Goal: Task Accomplishment & Management: Manage account settings

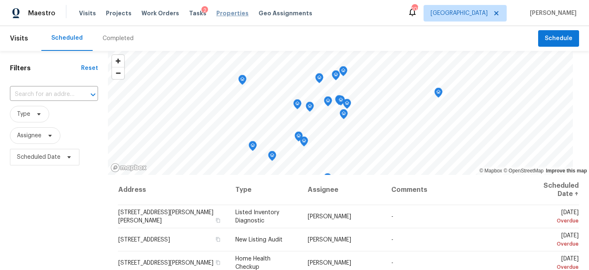
click at [218, 12] on span "Properties" at bounding box center [232, 13] width 32 height 8
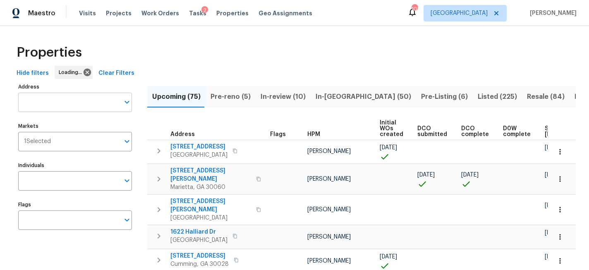
click at [50, 106] on input "Address" at bounding box center [68, 102] width 101 height 19
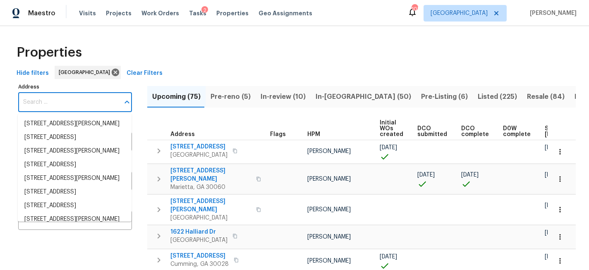
click at [57, 101] on input "Address" at bounding box center [68, 102] width 101 height 19
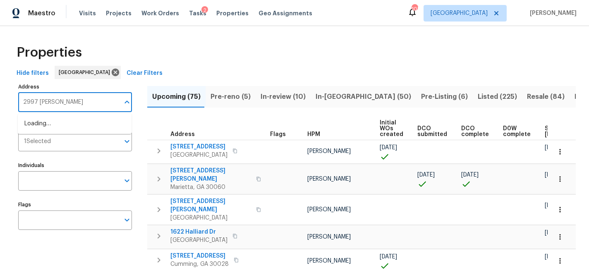
type input "2997 BURTON CIR"
click at [50, 123] on li "2997 Burton Cir Gainesville GA 30507" at bounding box center [75, 124] width 114 height 14
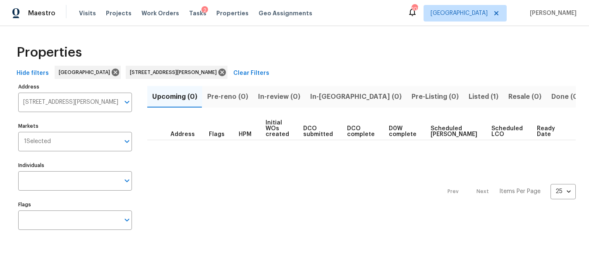
click at [469, 97] on span "Listed (1)" at bounding box center [484, 97] width 30 height 12
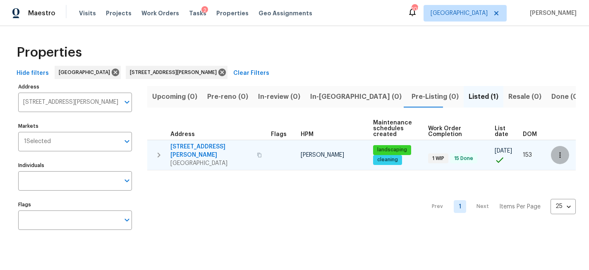
click at [562, 152] on icon "button" at bounding box center [560, 155] width 8 height 8
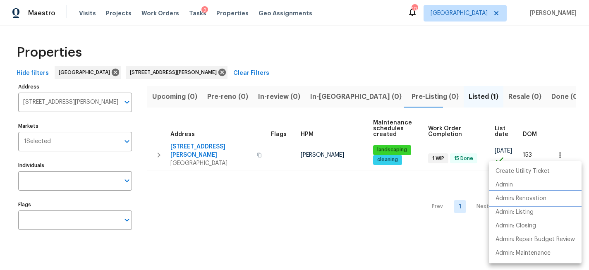
click at [540, 199] on p "Admin: Renovation" at bounding box center [521, 198] width 51 height 9
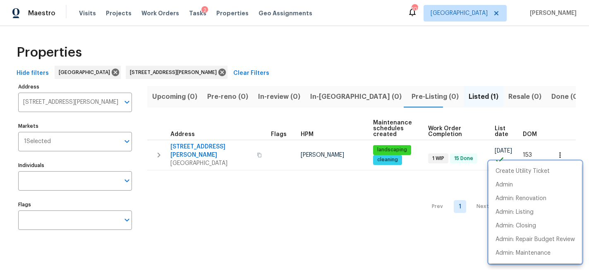
click at [203, 144] on div at bounding box center [294, 135] width 589 height 270
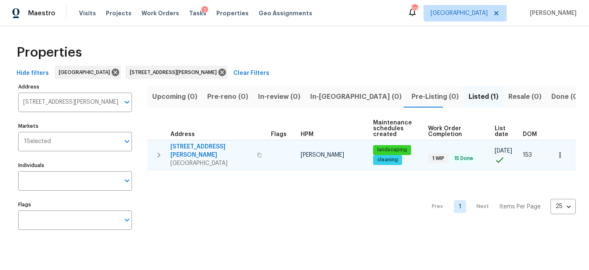
click at [202, 144] on span "2997 Burton Cir" at bounding box center [211, 151] width 82 height 17
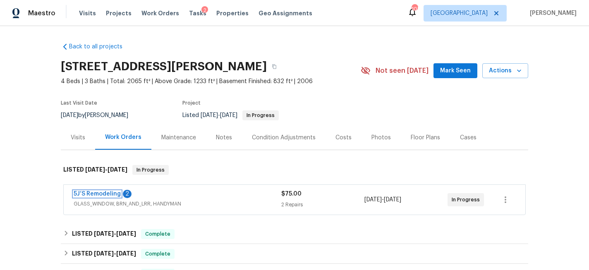
click at [108, 194] on link "5J’S Remodeling" at bounding box center [97, 194] width 47 height 6
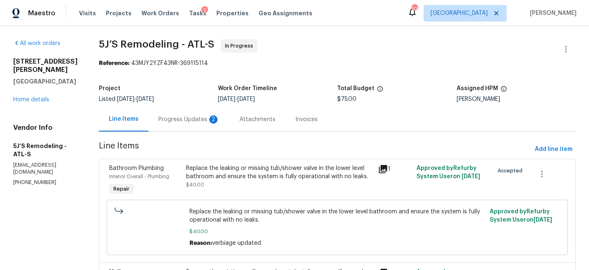
drag, startPoint x: 193, startPoint y: 120, endPoint x: 193, endPoint y: 130, distance: 9.5
click at [193, 120] on div "Progress Updates 2" at bounding box center [188, 119] width 61 height 8
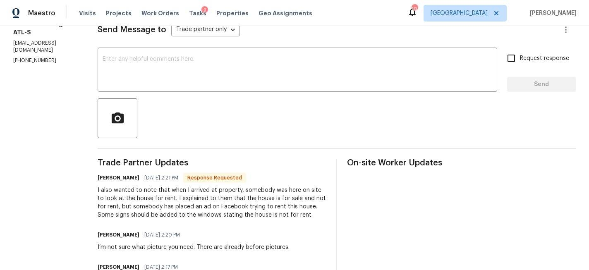
scroll to position [120, 0]
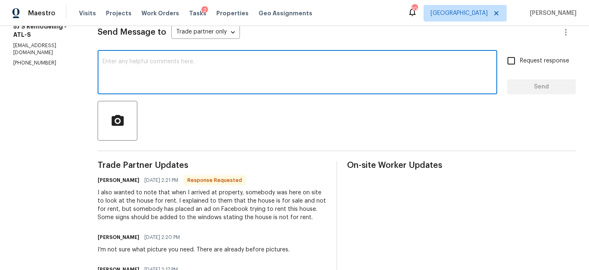
click at [178, 78] on textarea at bounding box center [298, 73] width 390 height 29
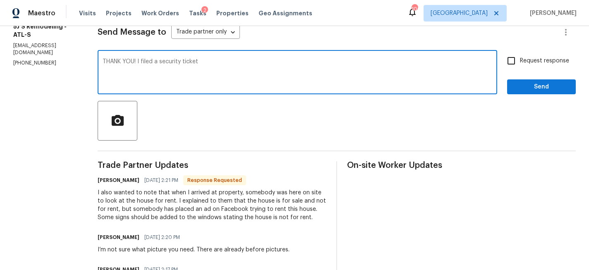
type textarea "THANK YOU! I filed a security ticket"
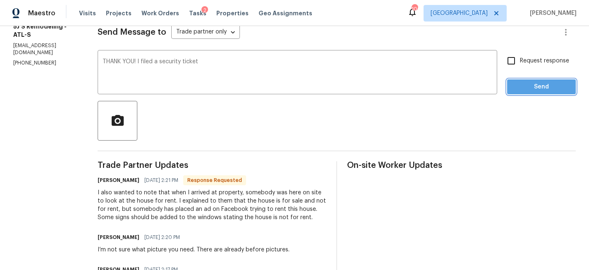
click at [550, 82] on span "Send" at bounding box center [541, 87] width 55 height 10
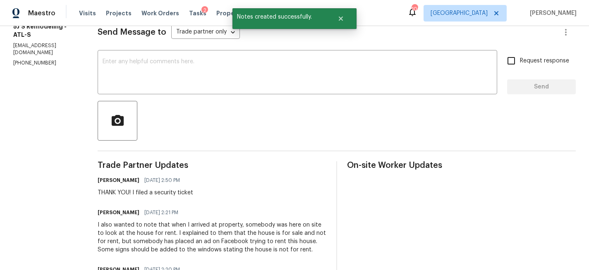
scroll to position [149, 0]
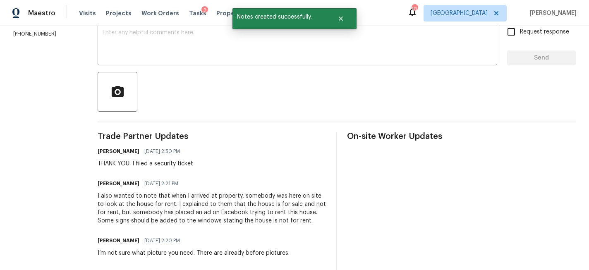
click at [271, 216] on div "I also wanted to note that when I arrived at property, somebody was here on sit…" at bounding box center [212, 208] width 229 height 33
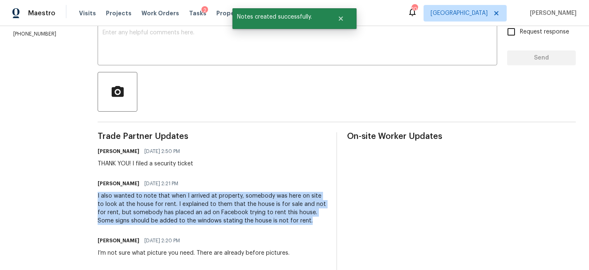
drag, startPoint x: 297, startPoint y: 219, endPoint x: 97, endPoint y: 194, distance: 202.2
click at [97, 194] on div "All work orders 2997 Burton Cir Gainesville, GA 30507 Home details Vendor Info …" at bounding box center [294, 197] width 589 height 639
copy div "I also wanted to note that when I arrived at property, somebody was here on sit…"
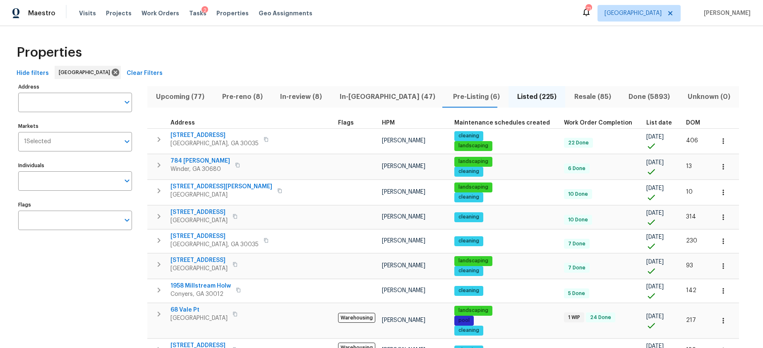
scroll to position [18, 0]
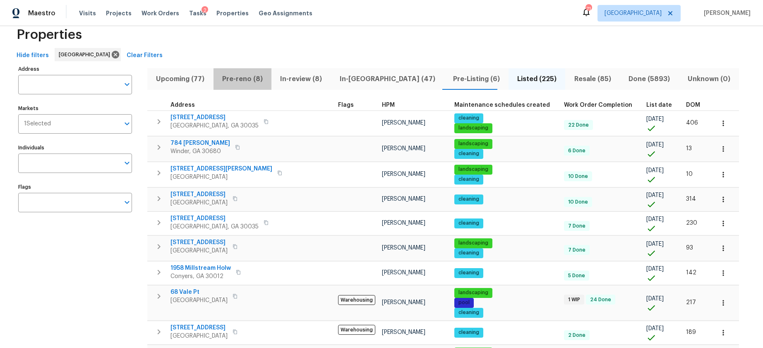
click at [242, 79] on span "Pre-reno (8)" at bounding box center [242, 79] width 48 height 12
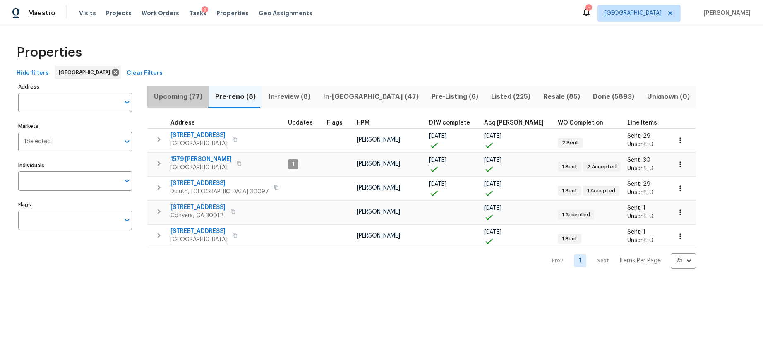
click at [180, 95] on span "Upcoming (77)" at bounding box center [177, 97] width 51 height 12
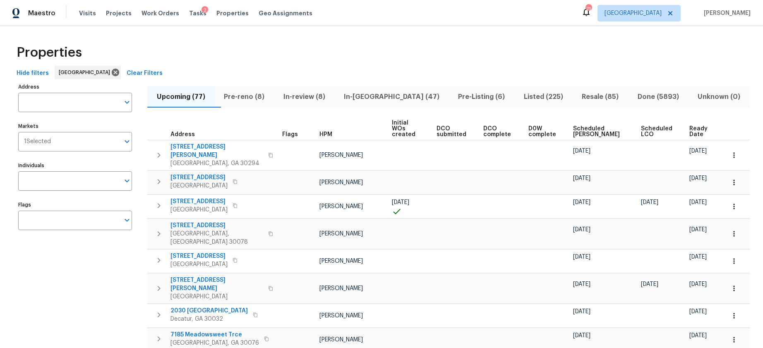
click at [696, 126] on span "Ready Date" at bounding box center [700, 132] width 22 height 12
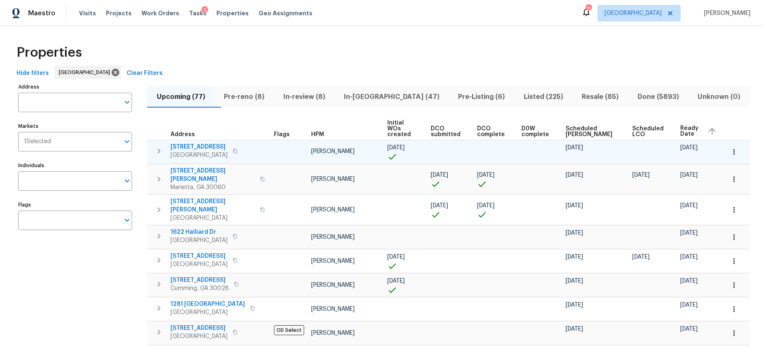
click at [197, 143] on span "17 Woodmill Ct" at bounding box center [198, 147] width 57 height 8
click at [732, 148] on icon "button" at bounding box center [734, 152] width 8 height 8
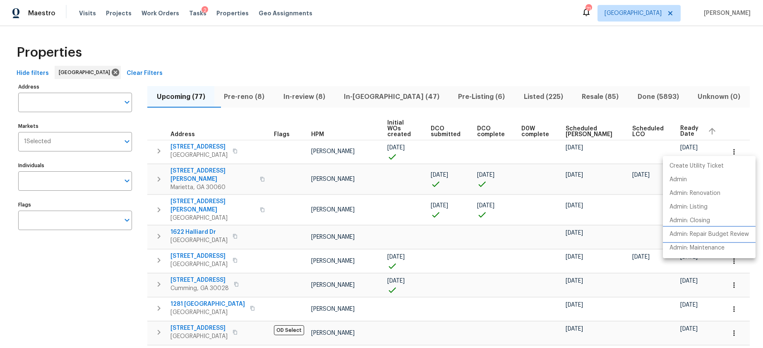
click at [691, 233] on p "Admin: Repair Budget Review" at bounding box center [708, 234] width 79 height 9
click at [223, 145] on div at bounding box center [381, 174] width 763 height 348
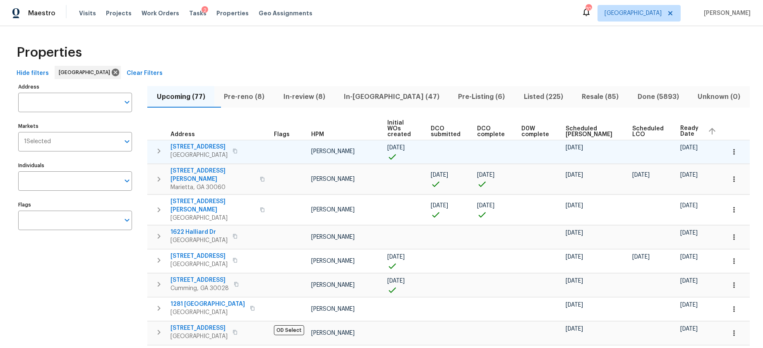
click at [233, 149] on icon "button" at bounding box center [235, 151] width 5 height 5
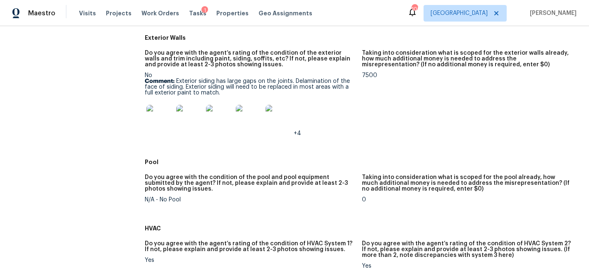
scroll to position [363, 0]
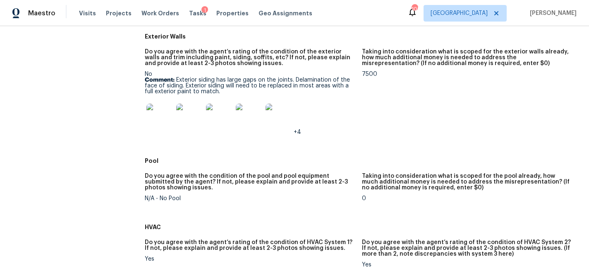
click at [173, 124] on img at bounding box center [159, 116] width 26 height 26
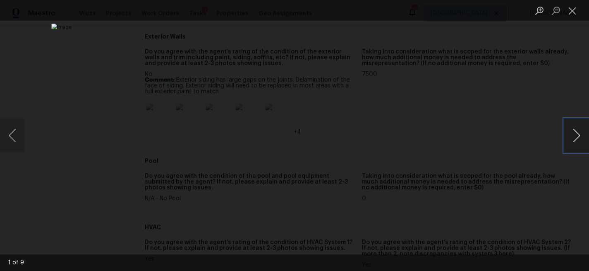
click at [576, 137] on button "Next image" at bounding box center [576, 135] width 25 height 33
click at [12, 135] on button "Previous image" at bounding box center [12, 135] width 25 height 33
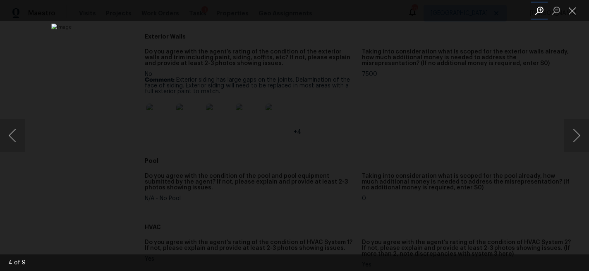
click at [537, 11] on button "Zoom in" at bounding box center [539, 10] width 17 height 14
click at [572, 17] on button "Close lightbox" at bounding box center [572, 10] width 17 height 14
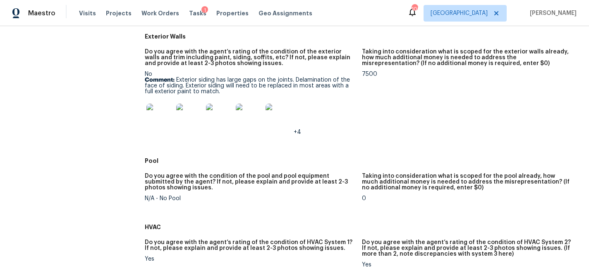
click at [161, 125] on img at bounding box center [159, 116] width 26 height 26
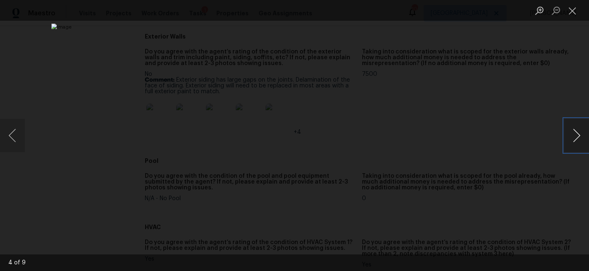
click at [569, 137] on button "Next image" at bounding box center [576, 135] width 25 height 33
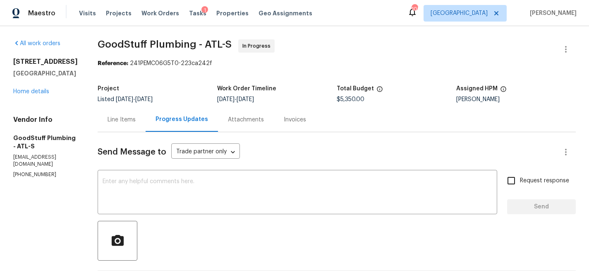
click at [39, 96] on div "212 Riverstone Commons Cir Canton, GA 30114 Home details" at bounding box center [45, 77] width 65 height 38
click at [136, 120] on div "Line Items" at bounding box center [122, 119] width 28 height 8
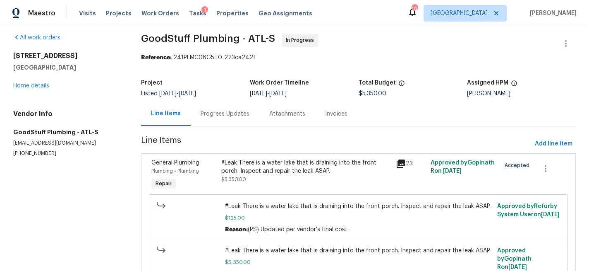
scroll to position [4, 0]
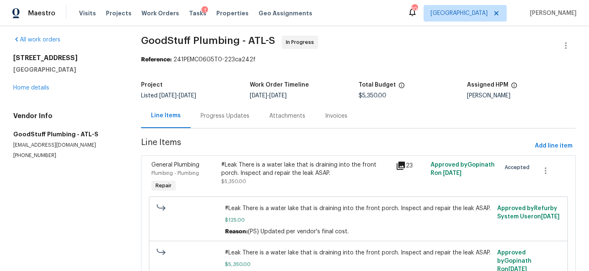
click at [286, 171] on div "#Leak There is a water lake that is draining into the front porch. Inspect and …" at bounding box center [306, 169] width 170 height 17
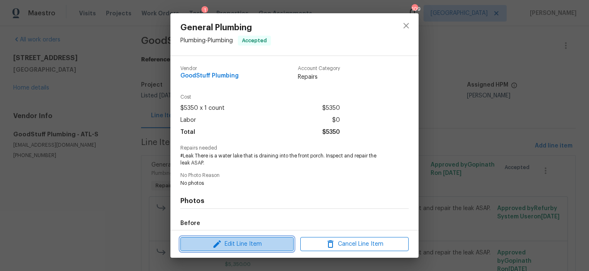
click at [238, 245] on span "Edit Line Item" at bounding box center [237, 244] width 108 height 10
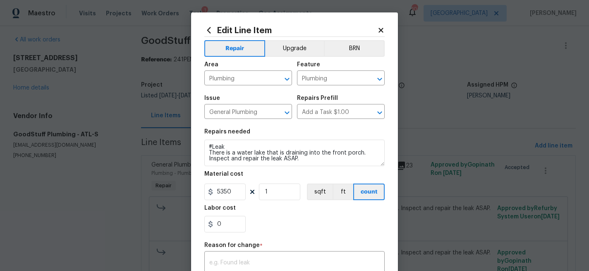
click at [383, 30] on icon at bounding box center [380, 29] width 7 height 7
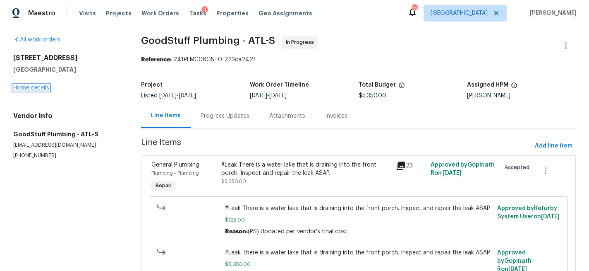
click at [23, 89] on link "Home details" at bounding box center [31, 88] width 36 height 6
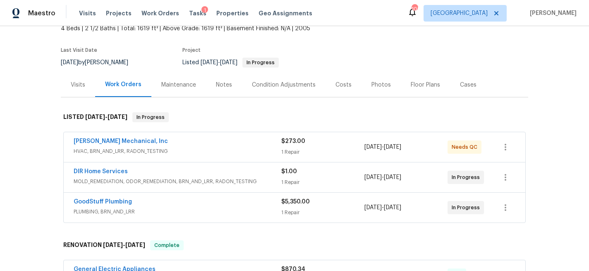
scroll to position [53, 0]
click at [509, 204] on icon "button" at bounding box center [506, 207] width 10 height 10
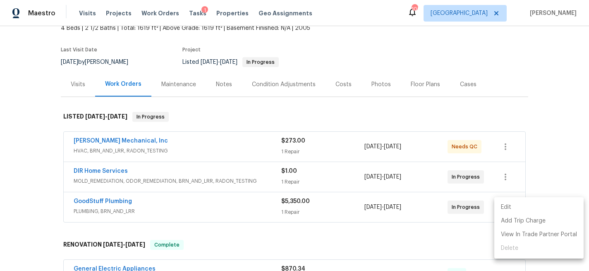
click at [510, 208] on li "Edit" at bounding box center [538, 207] width 89 height 14
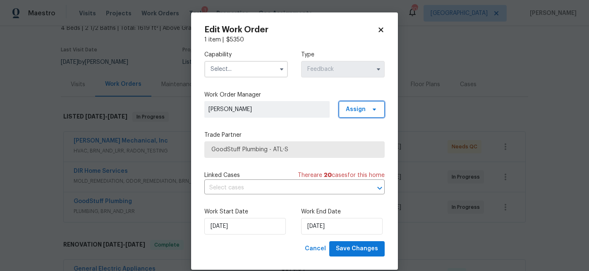
click at [377, 108] on icon at bounding box center [374, 109] width 7 height 7
click at [378, 95] on label "Work Order Manager" at bounding box center [294, 95] width 180 height 8
click at [380, 28] on icon at bounding box center [381, 29] width 5 height 5
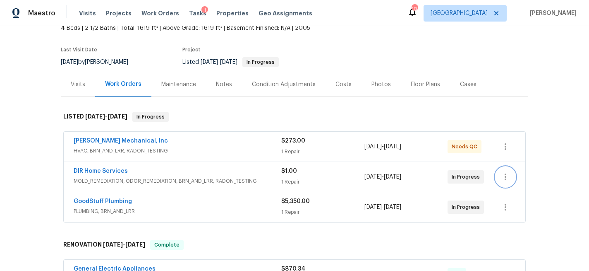
click at [511, 177] on button "button" at bounding box center [506, 177] width 20 height 20
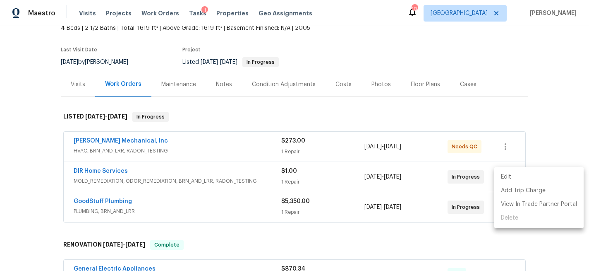
click at [511, 176] on li "Edit" at bounding box center [538, 177] width 89 height 14
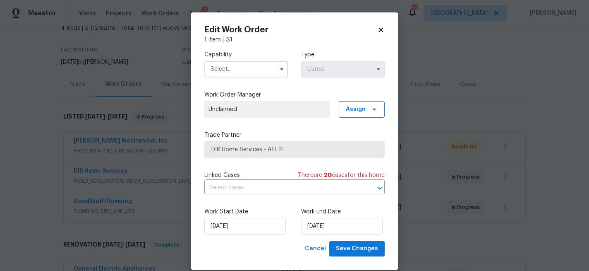
click at [381, 27] on icon at bounding box center [380, 29] width 7 height 7
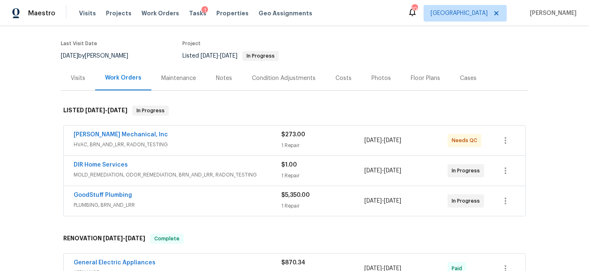
scroll to position [79, 0]
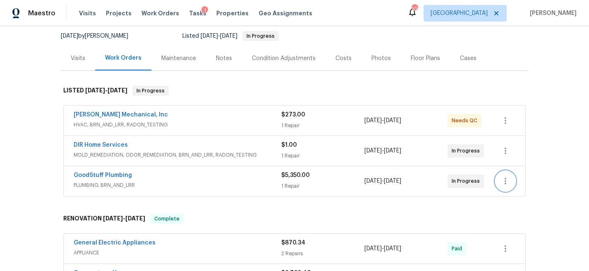
click at [505, 183] on icon "button" at bounding box center [506, 181] width 2 height 7
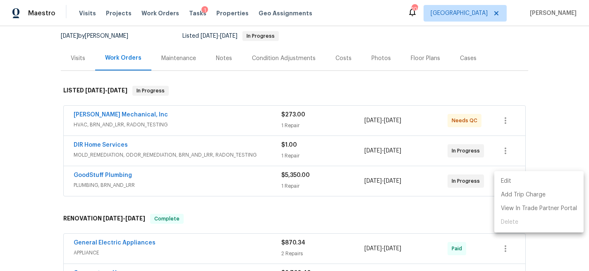
click at [507, 182] on li "Edit" at bounding box center [538, 181] width 89 height 14
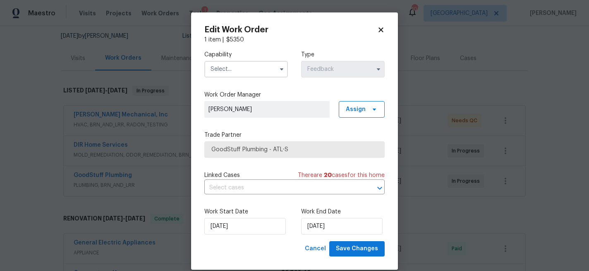
click at [379, 29] on icon at bounding box center [381, 29] width 5 height 5
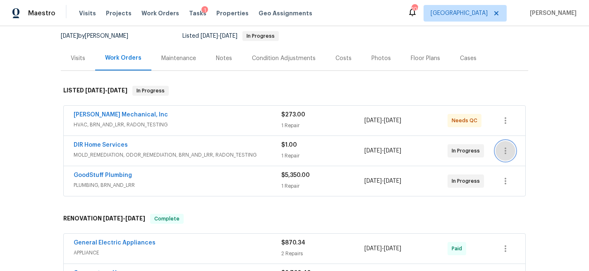
click at [506, 149] on icon "button" at bounding box center [506, 151] width 10 height 10
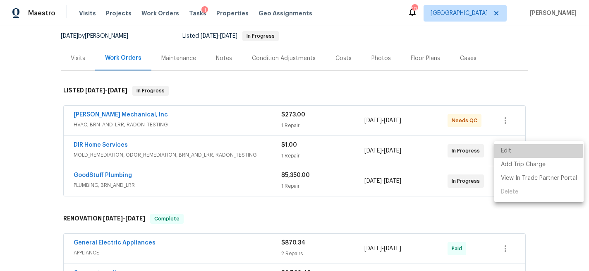
click at [506, 149] on li "Edit" at bounding box center [538, 151] width 89 height 14
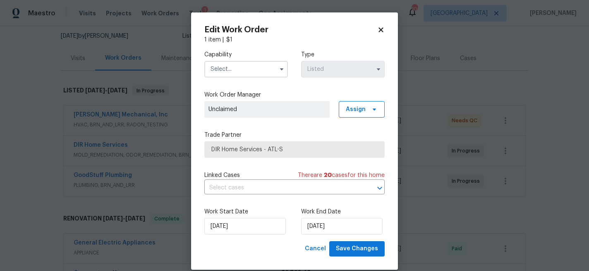
click at [379, 25] on div "Edit Work Order 1 item | $ 1 Capability Type Listed Work Order Manager Unclaime…" at bounding box center [294, 140] width 207 height 257
click at [382, 27] on icon at bounding box center [380, 29] width 7 height 7
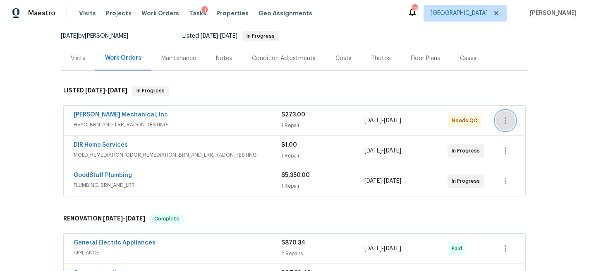
click at [509, 118] on icon "button" at bounding box center [506, 120] width 10 height 10
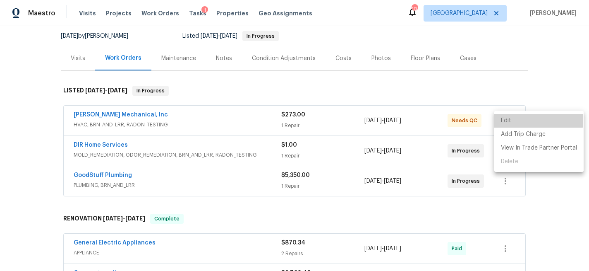
click at [514, 119] on li "Edit" at bounding box center [538, 121] width 89 height 14
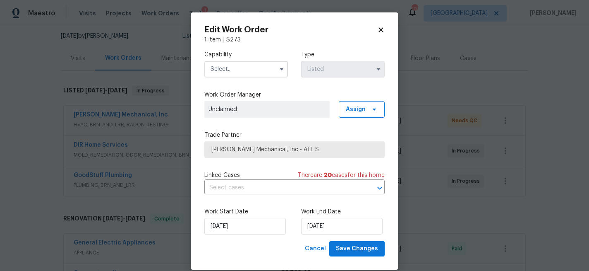
click at [383, 30] on icon at bounding box center [380, 29] width 7 height 7
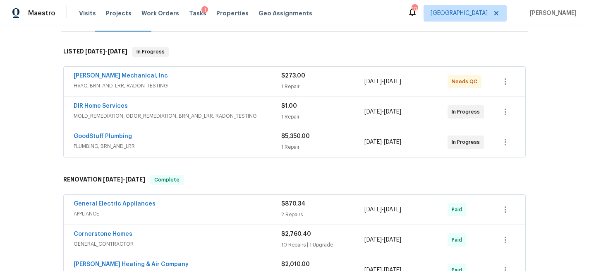
scroll to position [118, 0]
click at [505, 142] on icon "button" at bounding box center [506, 143] width 10 height 10
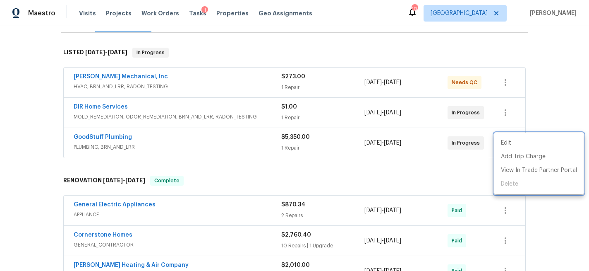
click at [547, 97] on div at bounding box center [294, 135] width 589 height 271
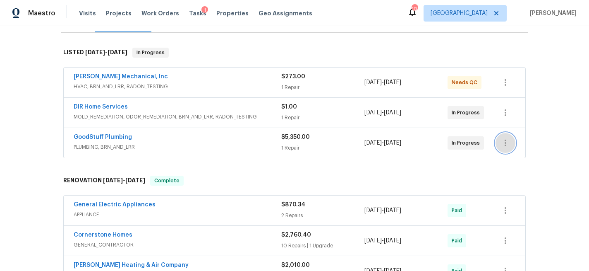
click at [506, 144] on icon "button" at bounding box center [506, 143] width 10 height 10
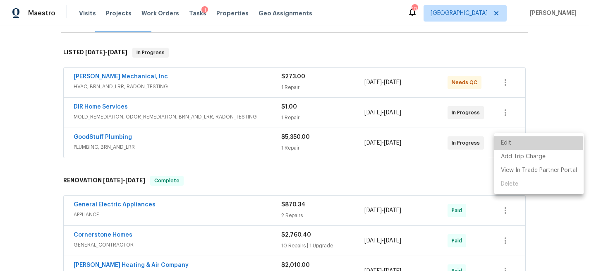
click at [508, 145] on li "Edit" at bounding box center [538, 143] width 89 height 14
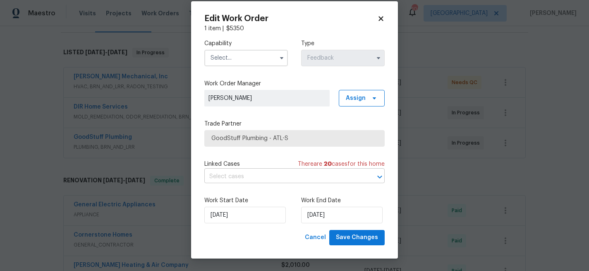
scroll to position [0, 0]
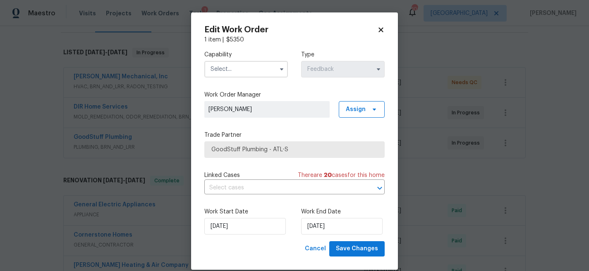
click at [381, 29] on icon at bounding box center [381, 29] width 5 height 5
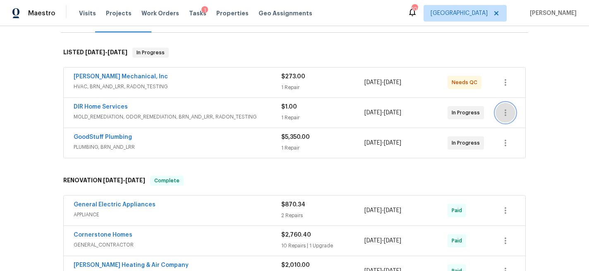
click at [506, 115] on icon "button" at bounding box center [506, 113] width 10 height 10
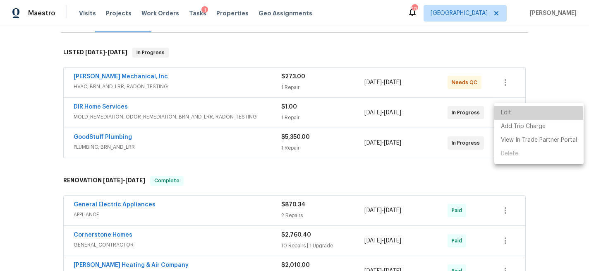
click at [508, 115] on li "Edit" at bounding box center [538, 113] width 89 height 14
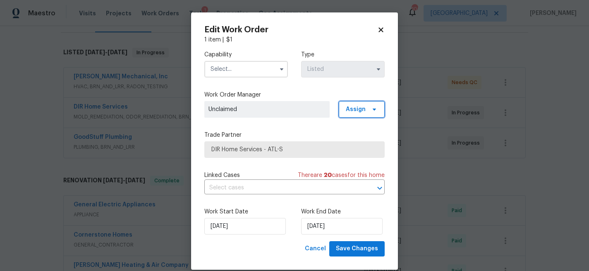
click at [365, 109] on span "Assign" at bounding box center [356, 109] width 20 height 8
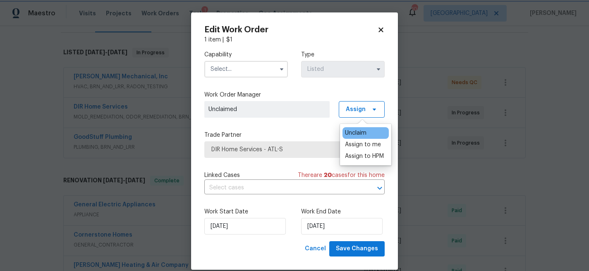
click at [318, 83] on div "Capability Type Listed" at bounding box center [294, 64] width 180 height 40
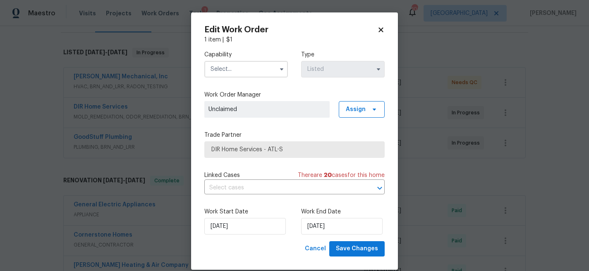
click at [380, 32] on icon at bounding box center [380, 29] width 7 height 7
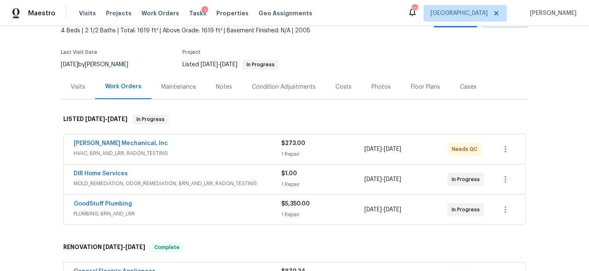
scroll to position [44, 0]
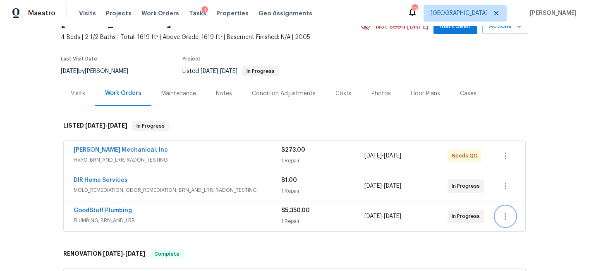
click at [503, 219] on icon "button" at bounding box center [506, 216] width 10 height 10
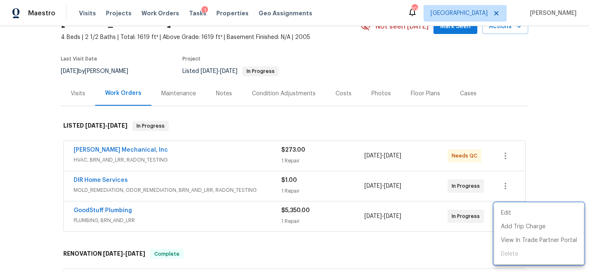
click at [547, 187] on div at bounding box center [294, 135] width 589 height 271
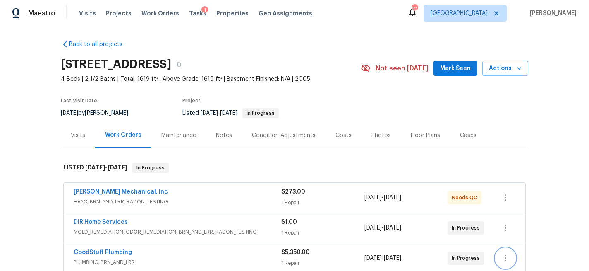
scroll to position [5, 0]
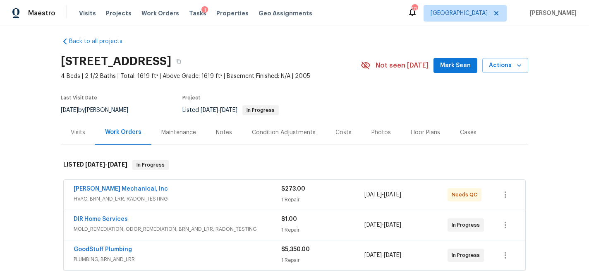
click at [117, 132] on div "Work Orders" at bounding box center [123, 132] width 36 height 8
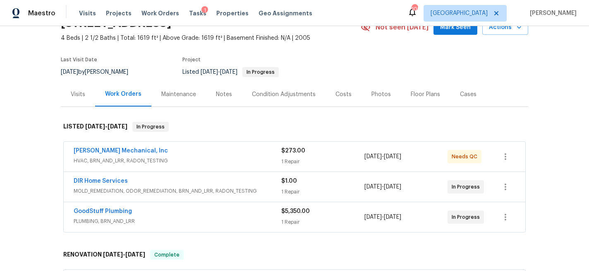
scroll to position [47, 0]
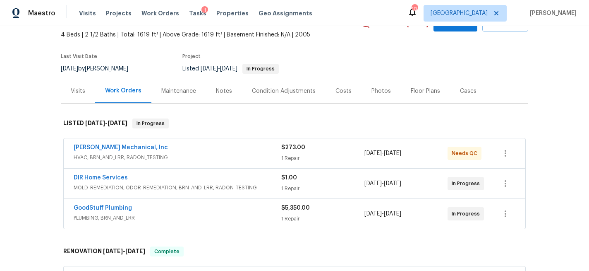
click at [197, 149] on div "JH Martin Mechanical, Inc" at bounding box center [178, 148] width 208 height 10
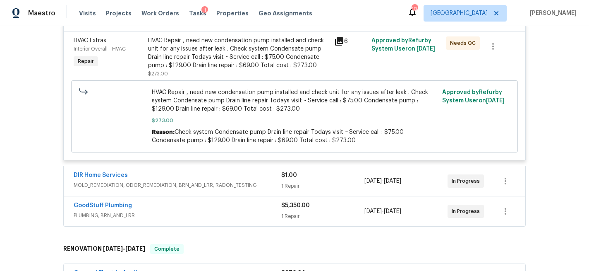
scroll to position [214, 0]
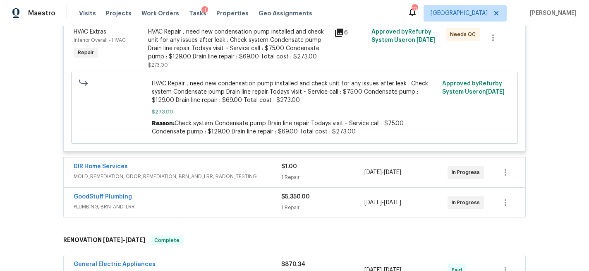
click at [314, 169] on div "$1.00" at bounding box center [322, 166] width 83 height 8
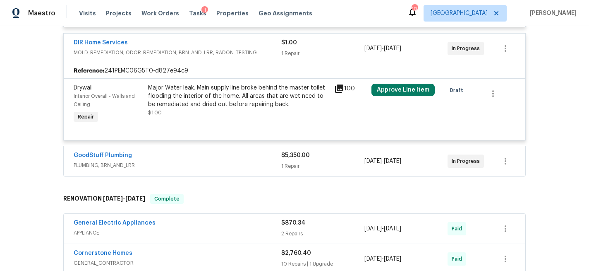
scroll to position [337, 0]
click at [322, 162] on div "$5,350.00 1 Repair" at bounding box center [322, 161] width 83 height 20
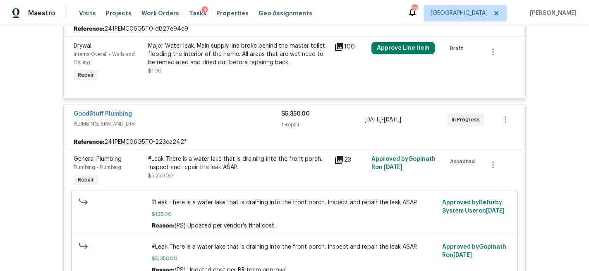
scroll to position [374, 0]
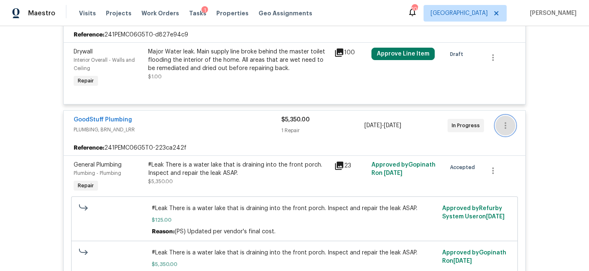
click at [509, 126] on icon "button" at bounding box center [506, 125] width 10 height 10
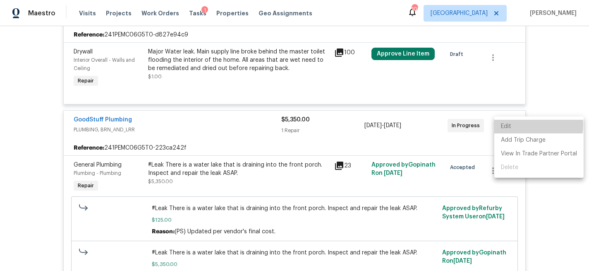
click at [506, 125] on li "Edit" at bounding box center [538, 127] width 89 height 14
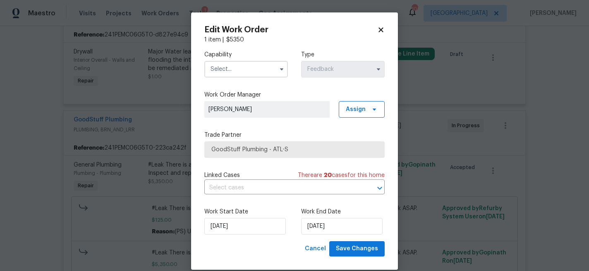
click at [382, 29] on icon at bounding box center [381, 29] width 5 height 5
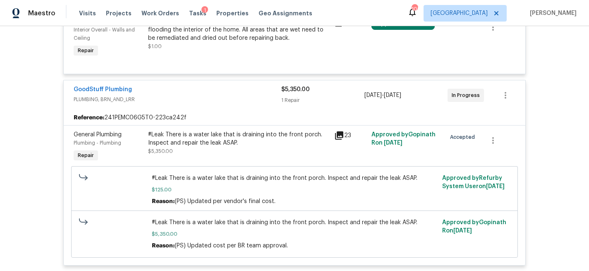
scroll to position [403, 0]
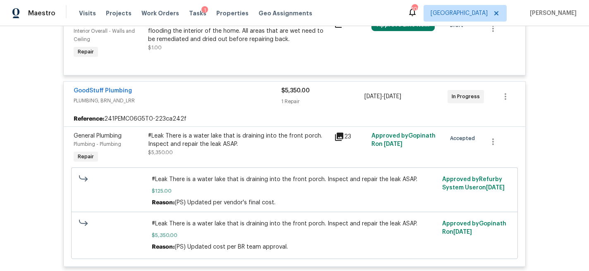
click at [329, 89] on div "$5,350.00" at bounding box center [322, 90] width 83 height 8
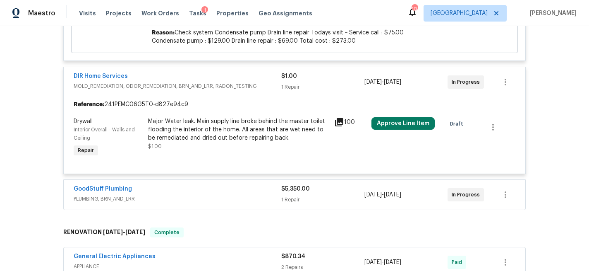
scroll to position [303, 0]
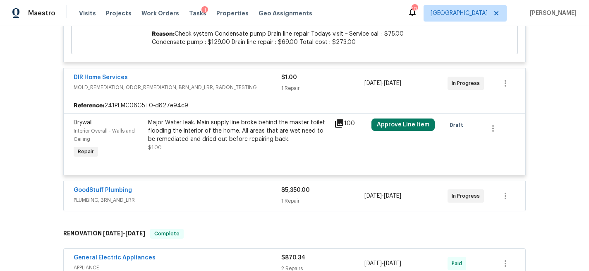
click at [329, 86] on div "1 Repair" at bounding box center [322, 88] width 83 height 8
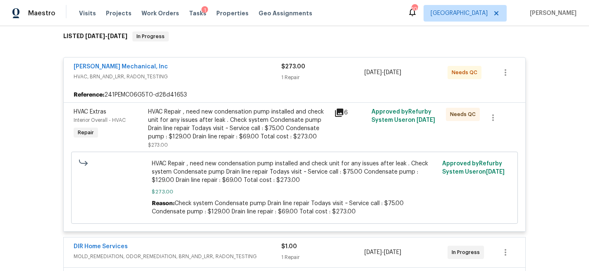
scroll to position [133, 0]
click at [334, 77] on div "1 Repair" at bounding box center [322, 78] width 83 height 8
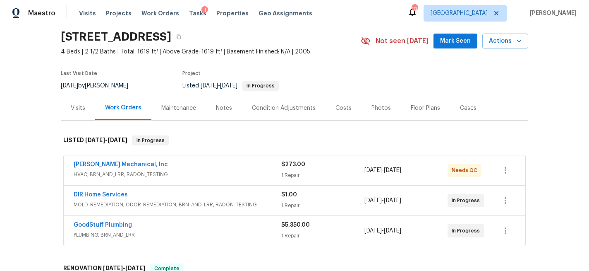
scroll to position [29, 0]
click at [101, 195] on link "DIR Home Services" at bounding box center [101, 195] width 54 height 6
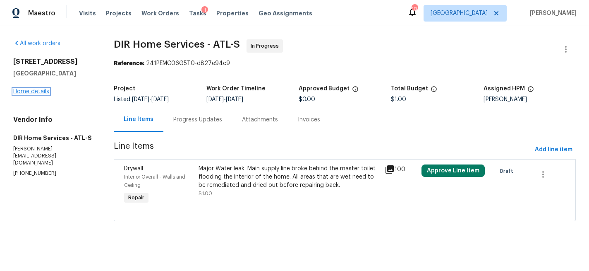
click at [32, 94] on link "Home details" at bounding box center [31, 92] width 36 height 6
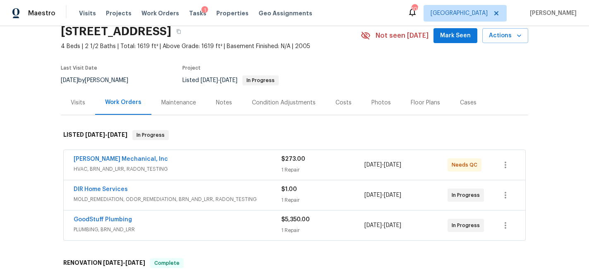
scroll to position [37, 0]
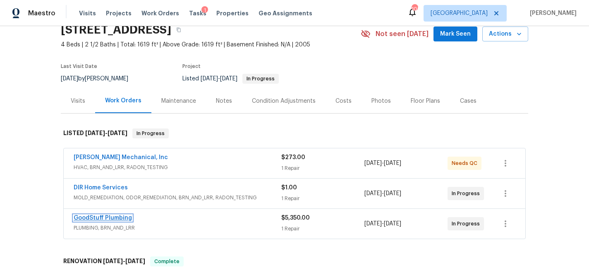
click at [125, 218] on link "GoodStuff Plumbing" at bounding box center [103, 218] width 58 height 6
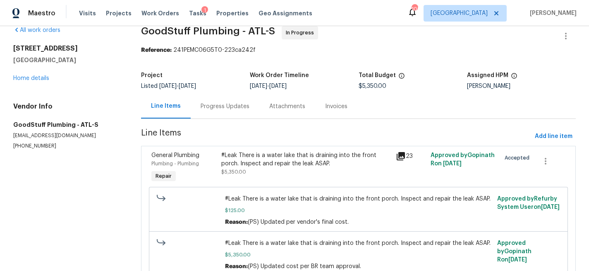
scroll to position [15, 0]
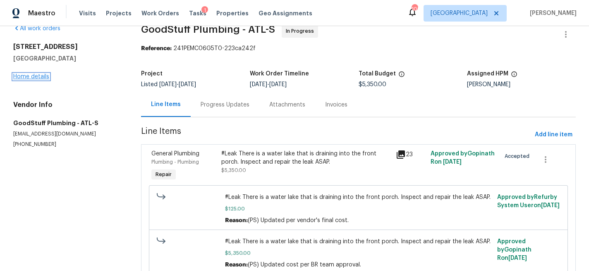
click at [21, 76] on link "Home details" at bounding box center [31, 77] width 36 height 6
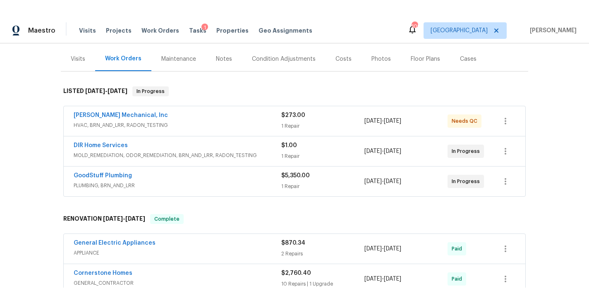
scroll to position [97, 0]
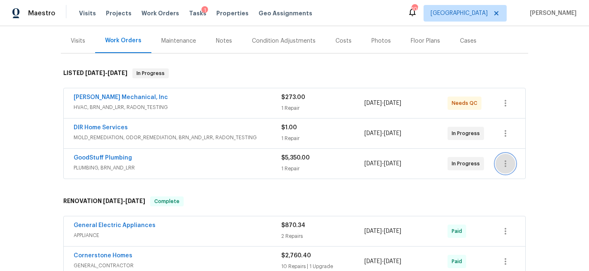
click at [506, 165] on icon "button" at bounding box center [506, 163] width 2 height 7
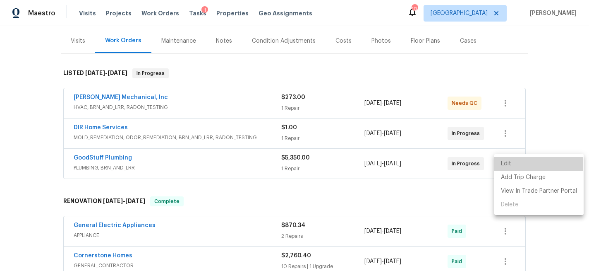
click at [516, 165] on li "Edit" at bounding box center [538, 164] width 89 height 14
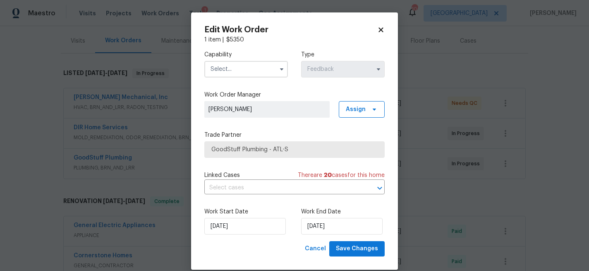
click at [379, 30] on icon at bounding box center [380, 29] width 7 height 7
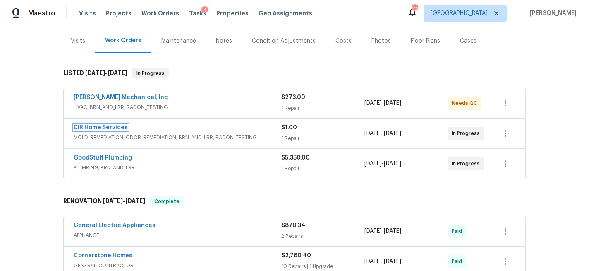
click at [112, 128] on link "DIR Home Services" at bounding box center [101, 128] width 54 height 6
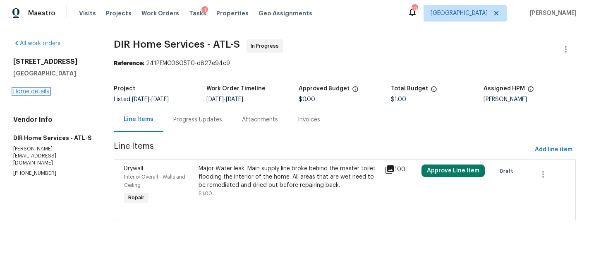
click at [43, 94] on link "Home details" at bounding box center [31, 92] width 36 height 6
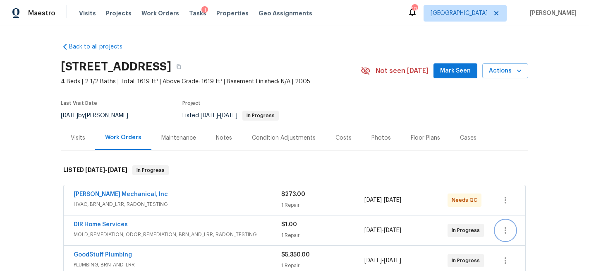
click at [505, 233] on icon "button" at bounding box center [506, 230] width 2 height 7
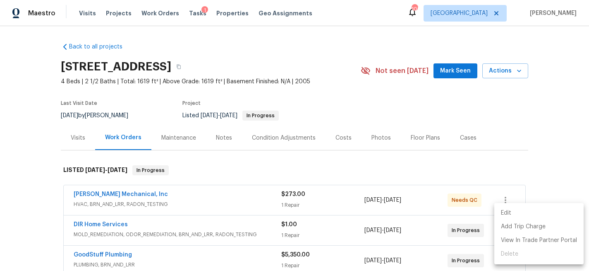
click at [510, 216] on li "Edit" at bounding box center [538, 213] width 89 height 14
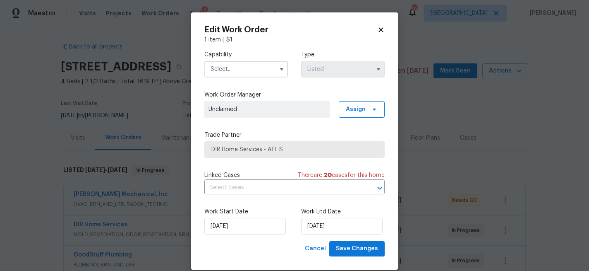
click at [380, 28] on icon at bounding box center [380, 29] width 7 height 7
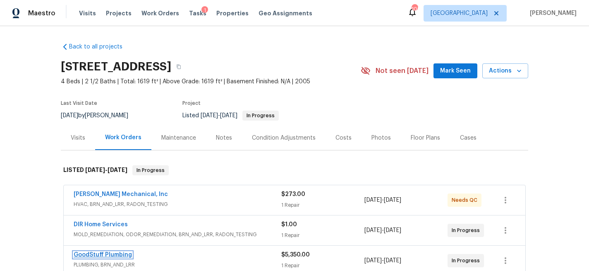
click at [114, 254] on link "GoodStuff Plumbing" at bounding box center [103, 255] width 58 height 6
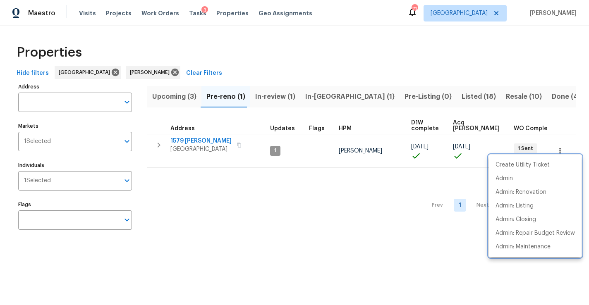
click at [218, 14] on div at bounding box center [294, 152] width 589 height 305
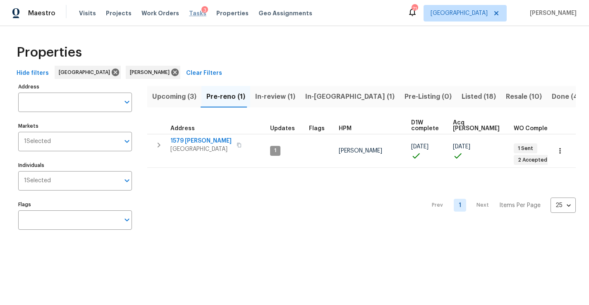
click at [189, 12] on span "Tasks" at bounding box center [197, 13] width 17 height 6
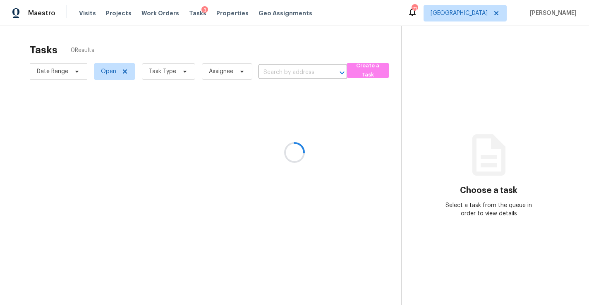
click at [175, 73] on div at bounding box center [294, 152] width 589 height 305
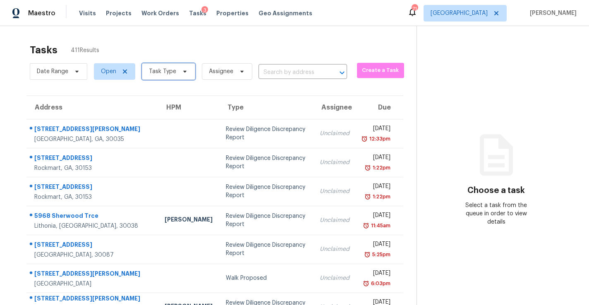
click at [182, 72] on icon at bounding box center [185, 71] width 7 height 7
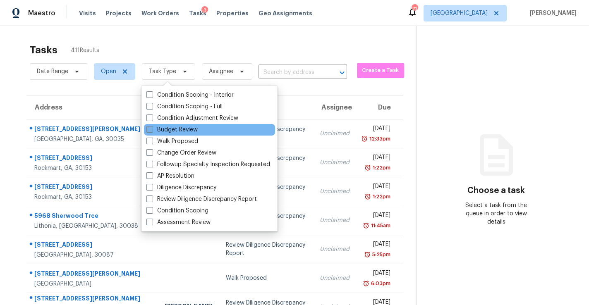
click at [154, 127] on label "Budget Review" at bounding box center [171, 130] width 51 height 8
click at [152, 127] on input "Budget Review" at bounding box center [148, 128] width 5 height 5
checkbox input "true"
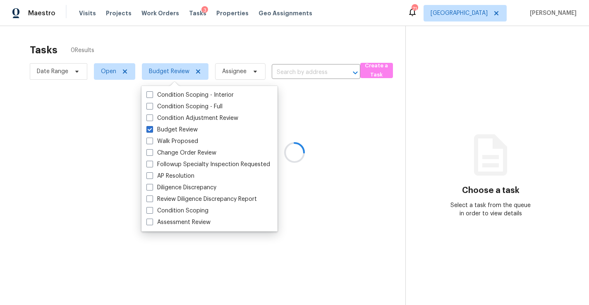
click at [210, 38] on div at bounding box center [294, 152] width 589 height 305
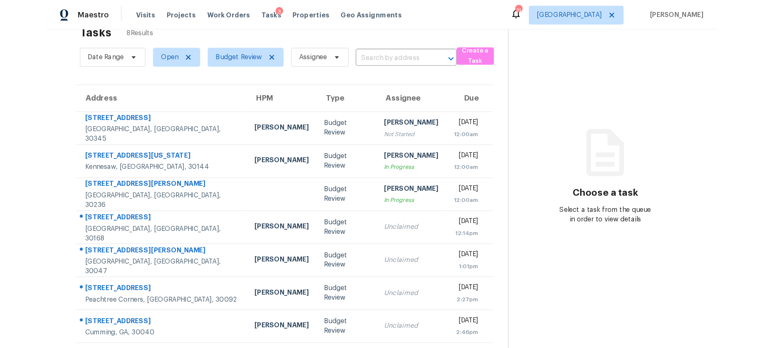
scroll to position [22, 0]
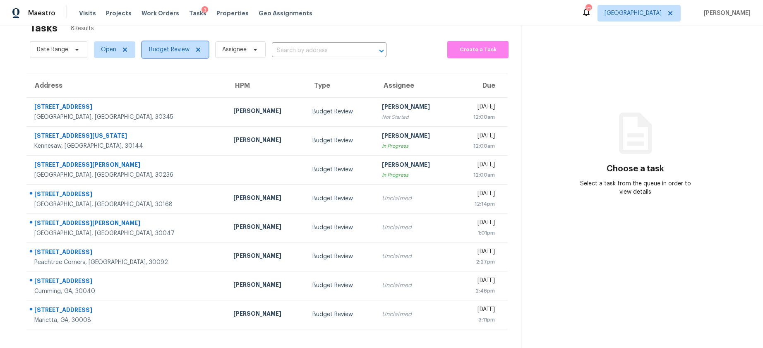
click at [197, 50] on icon at bounding box center [198, 50] width 4 height 4
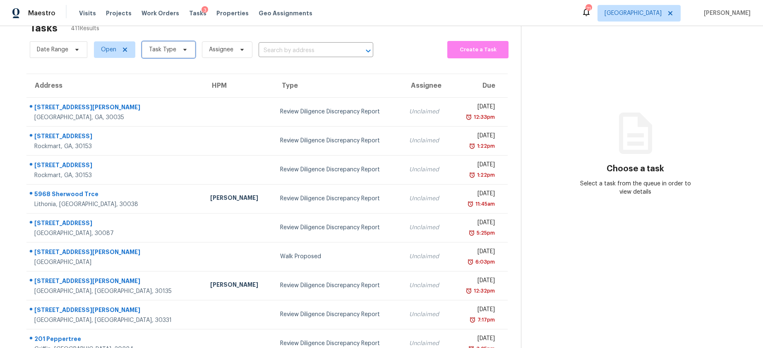
click at [184, 51] on icon at bounding box center [185, 49] width 7 height 7
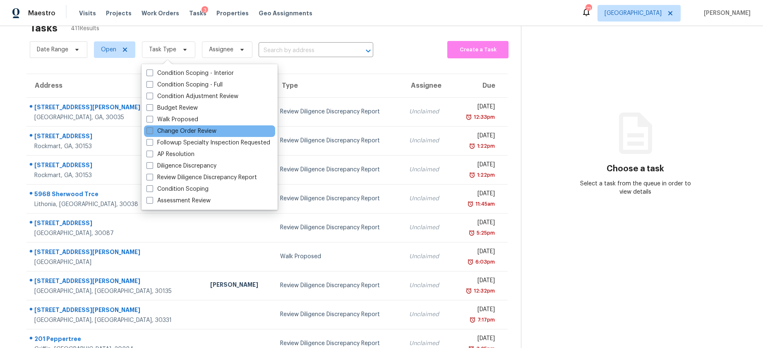
click at [148, 131] on span at bounding box center [149, 130] width 7 height 7
click at [148, 131] on input "Change Order Review" at bounding box center [148, 129] width 5 height 5
checkbox input "true"
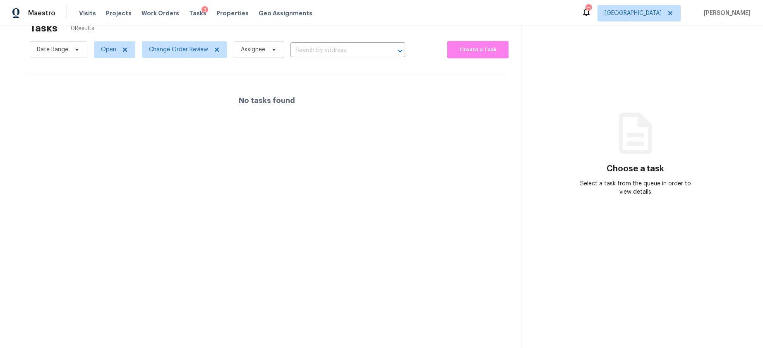
click at [431, 39] on div "Date Range Open Change Order Review Assignee ​ Create a Task" at bounding box center [275, 50] width 491 height 22
click at [216, 50] on icon at bounding box center [217, 50] width 4 height 4
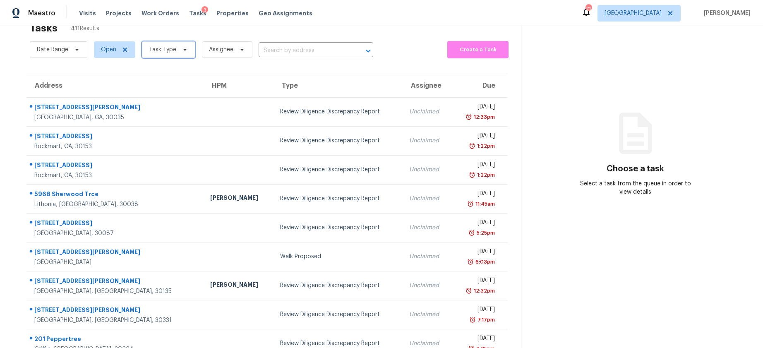
click at [184, 53] on span "Task Type" at bounding box center [168, 49] width 53 height 17
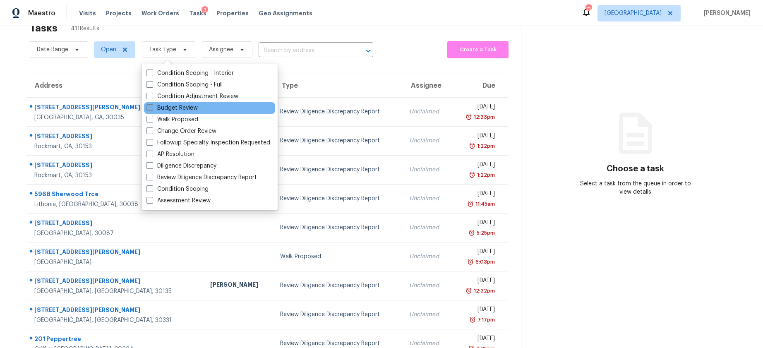
click at [152, 108] on span at bounding box center [149, 107] width 7 height 7
click at [152, 108] on input "Budget Review" at bounding box center [148, 106] width 5 height 5
checkbox input "true"
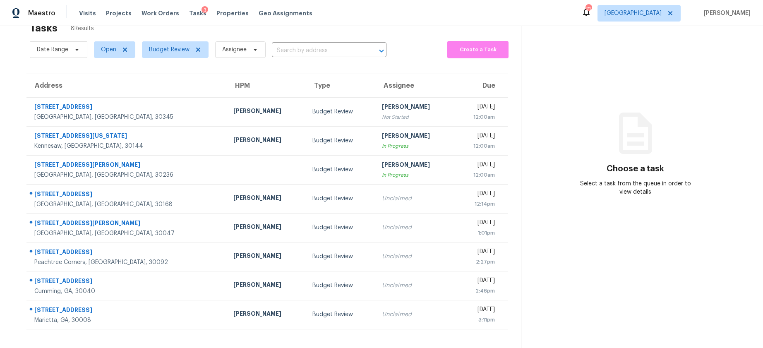
click at [411, 49] on div "Date Range Open Budget Review Assignee ​ Create a Task" at bounding box center [275, 50] width 491 height 22
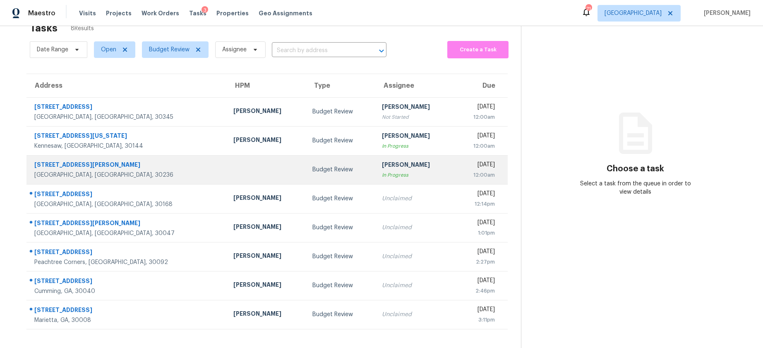
scroll to position [26, 0]
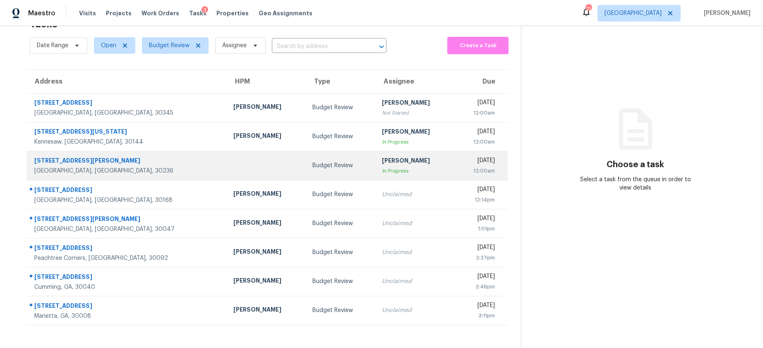
click at [227, 171] on td at bounding box center [266, 165] width 79 height 29
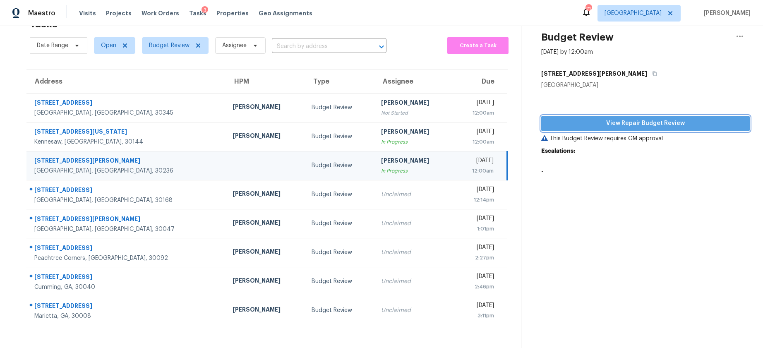
drag, startPoint x: 597, startPoint y: 124, endPoint x: 558, endPoint y: 126, distance: 39.3
click at [589, 124] on span "View Repair Budget Review" at bounding box center [645, 123] width 195 height 10
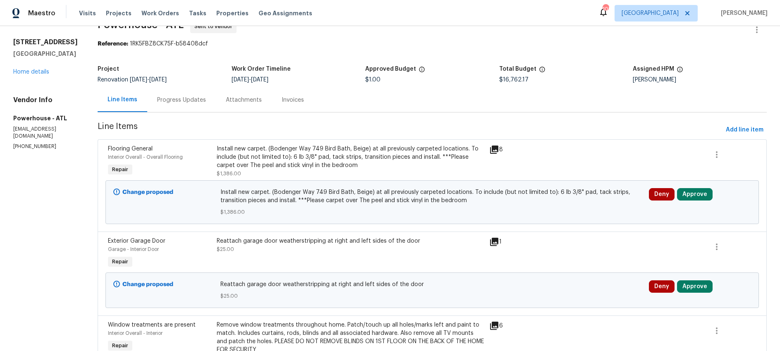
scroll to position [20, 0]
click at [702, 197] on button "Approve" at bounding box center [695, 194] width 36 height 12
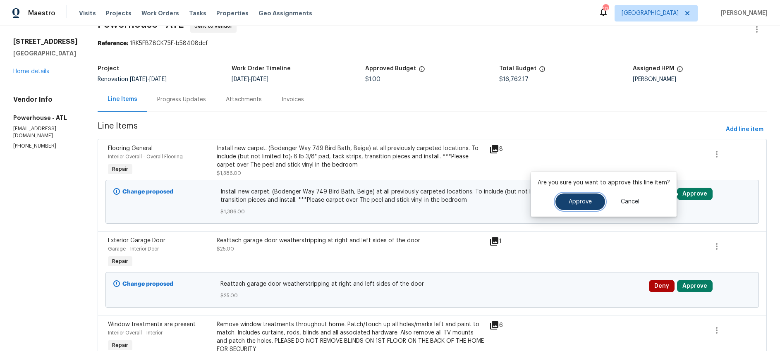
click at [589, 206] on button "Approve" at bounding box center [581, 202] width 50 height 17
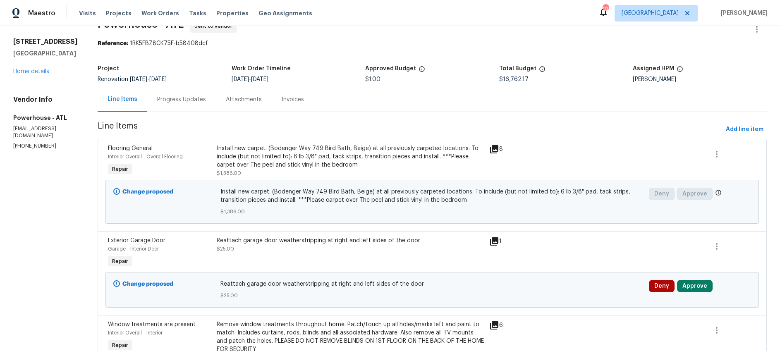
scroll to position [0, 0]
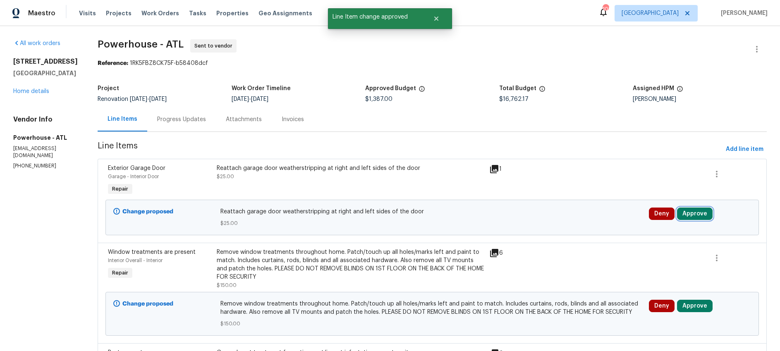
click at [702, 214] on button "Approve" at bounding box center [695, 214] width 36 height 12
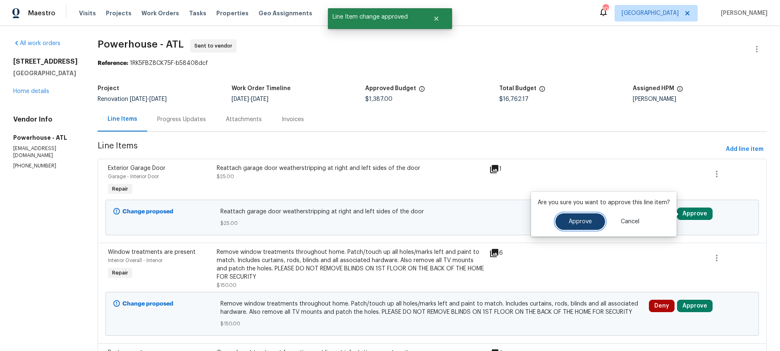
click at [582, 220] on span "Approve" at bounding box center [580, 222] width 23 height 6
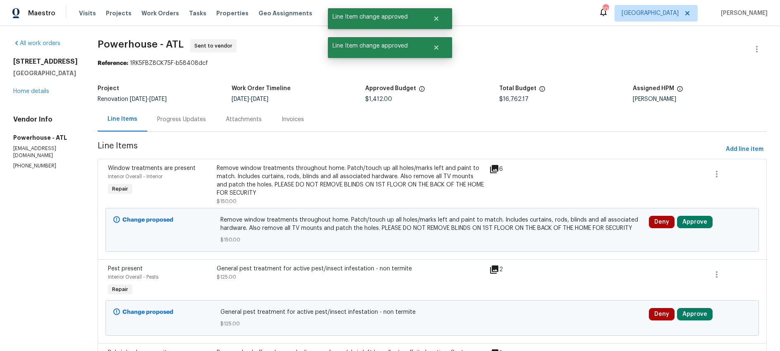
scroll to position [12, 0]
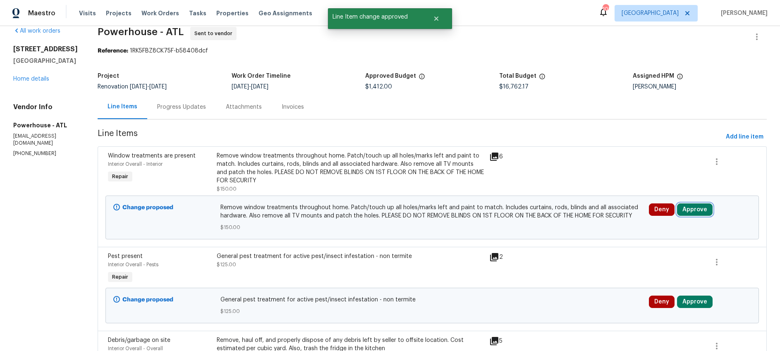
click at [698, 208] on button "Approve" at bounding box center [695, 210] width 36 height 12
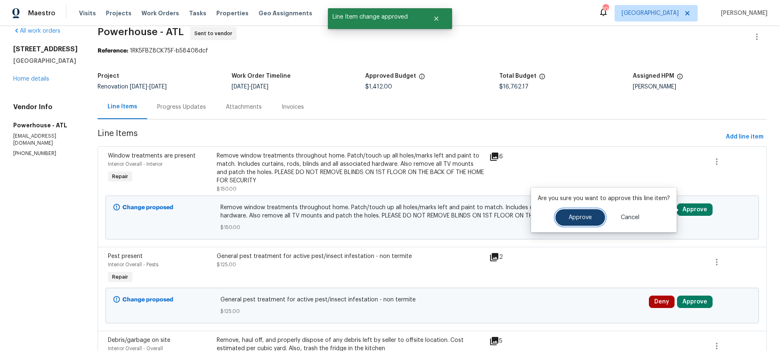
click at [573, 221] on button "Approve" at bounding box center [581, 217] width 50 height 17
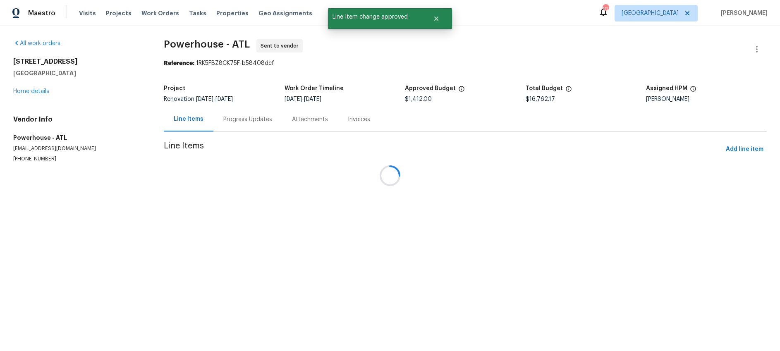
scroll to position [0, 0]
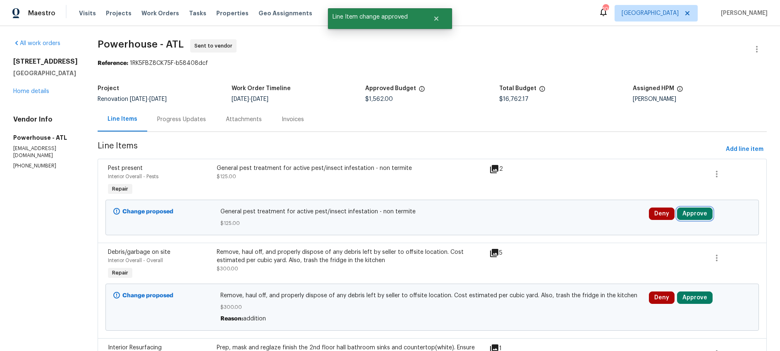
click at [706, 211] on button "Approve" at bounding box center [695, 214] width 36 height 12
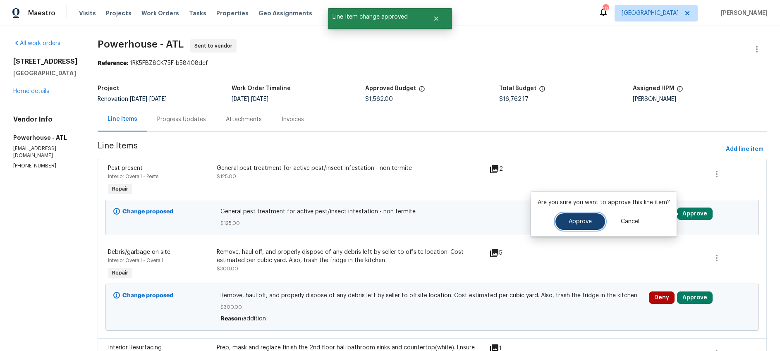
click at [579, 226] on button "Approve" at bounding box center [581, 222] width 50 height 17
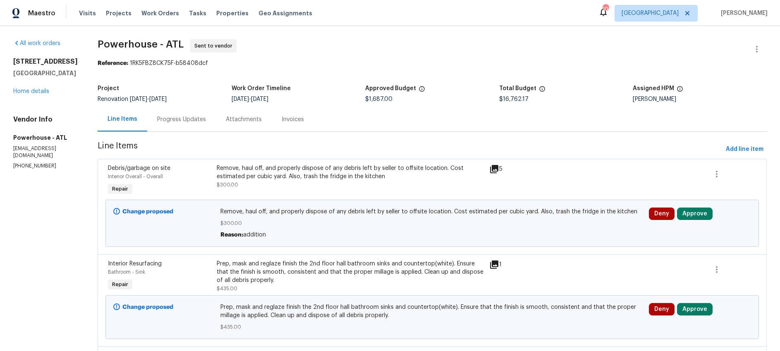
click at [499, 170] on icon at bounding box center [494, 169] width 10 height 10
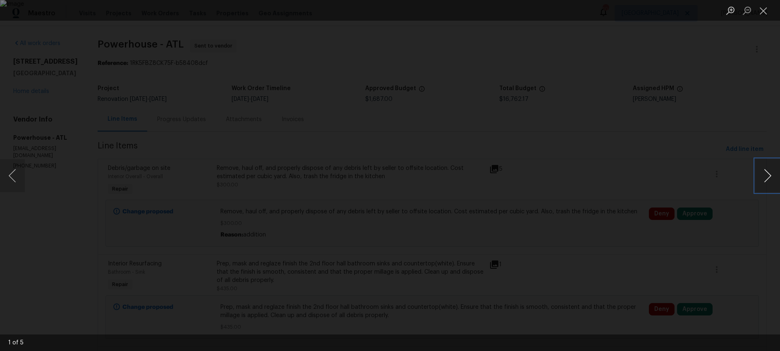
click at [766, 178] on button "Next image" at bounding box center [768, 175] width 25 height 33
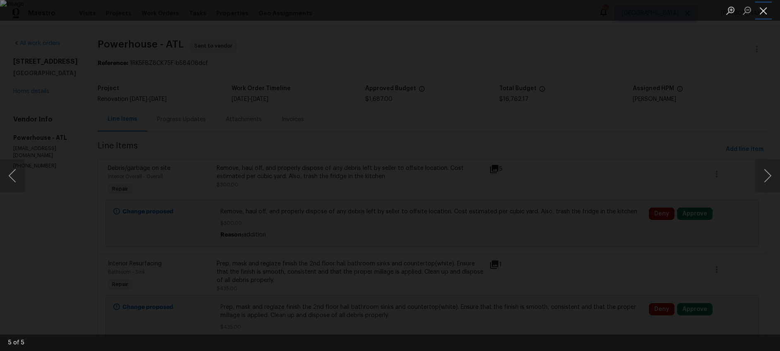
click at [762, 14] on button "Close lightbox" at bounding box center [764, 10] width 17 height 14
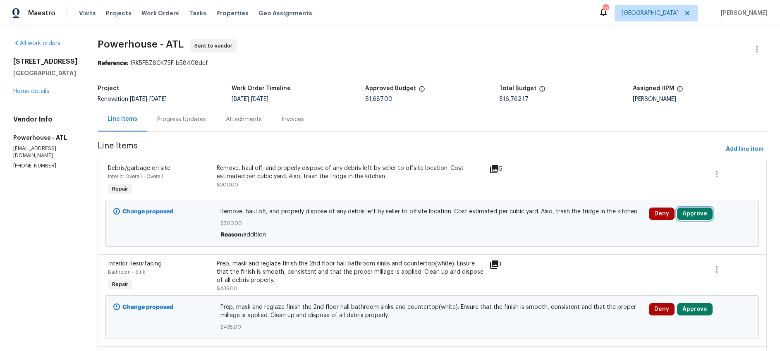
click at [705, 214] on button "Approve" at bounding box center [695, 214] width 36 height 12
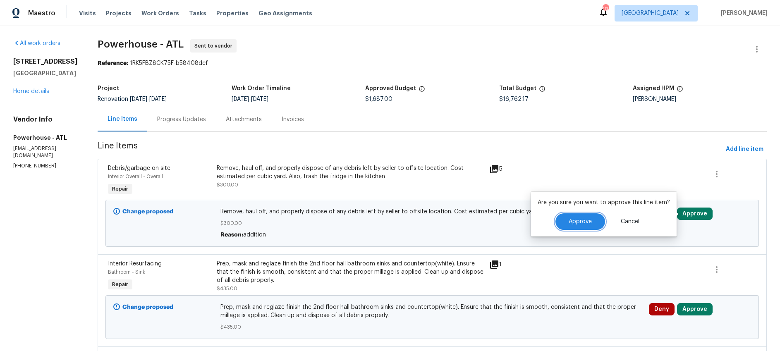
click at [588, 221] on span "Approve" at bounding box center [580, 222] width 23 height 6
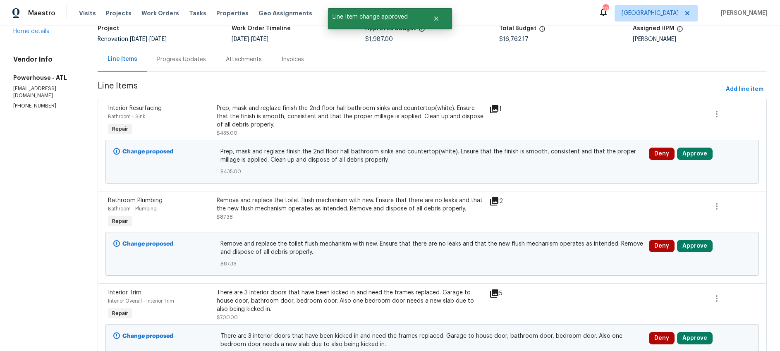
scroll to position [62, 0]
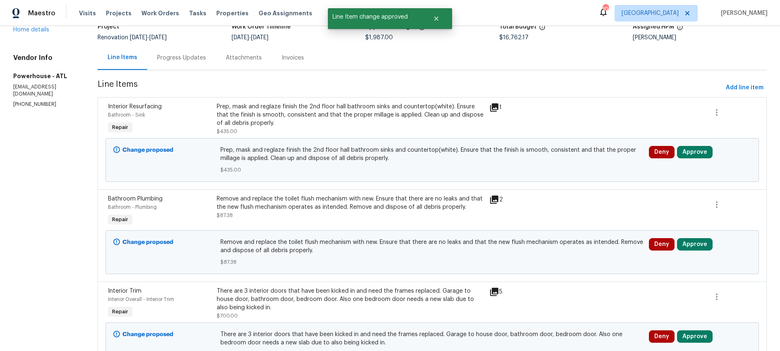
click at [499, 108] on icon at bounding box center [494, 107] width 8 height 8
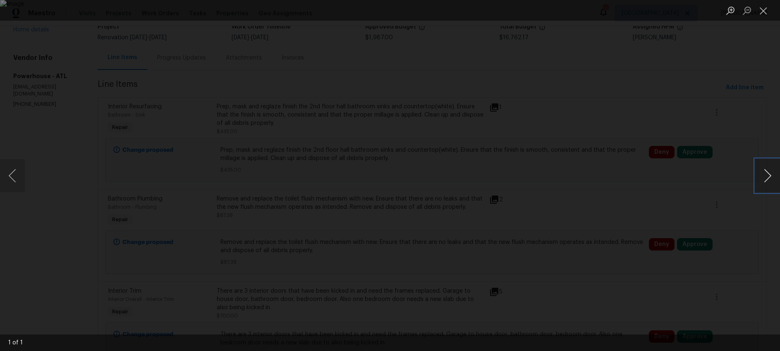
click at [768, 177] on button "Next image" at bounding box center [768, 175] width 25 height 33
click at [766, 16] on button "Close lightbox" at bounding box center [764, 10] width 17 height 14
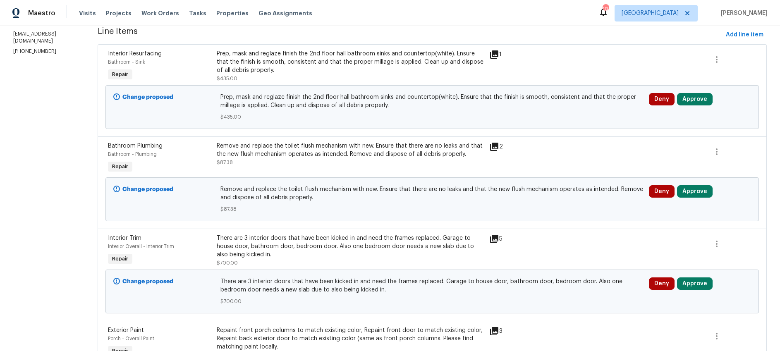
scroll to position [116, 0]
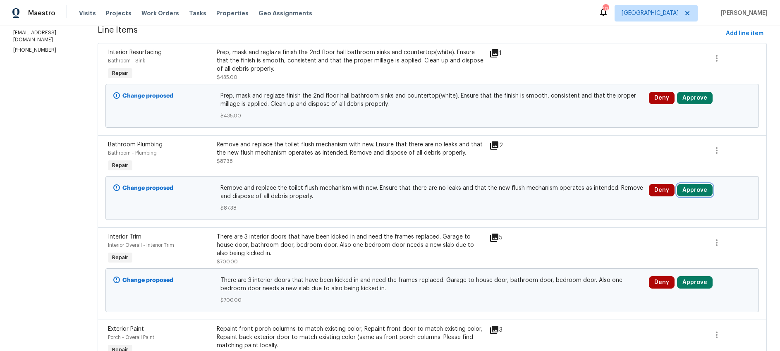
click at [703, 190] on button "Approve" at bounding box center [695, 190] width 36 height 12
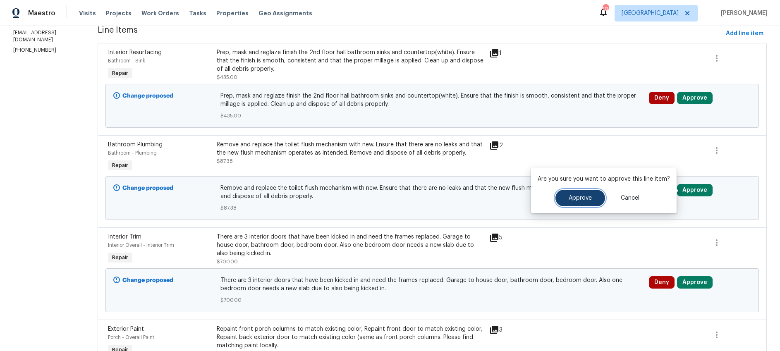
click at [590, 199] on span "Approve" at bounding box center [580, 198] width 23 height 6
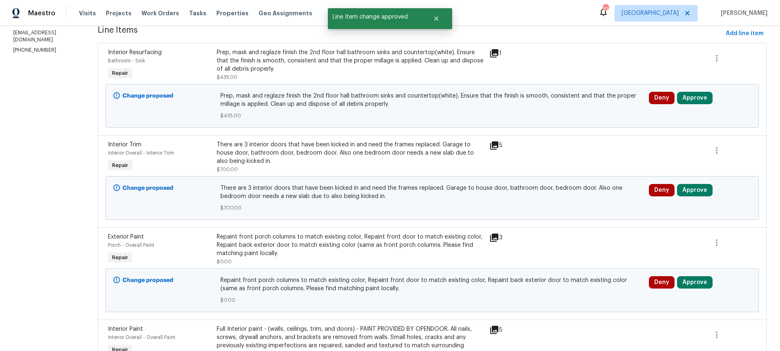
scroll to position [117, 0]
click at [499, 147] on icon at bounding box center [494, 145] width 8 height 8
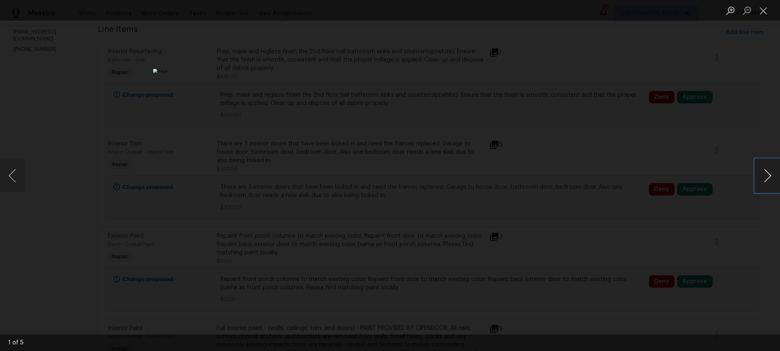
click at [764, 180] on button "Next image" at bounding box center [768, 175] width 25 height 33
click at [765, 12] on button "Close lightbox" at bounding box center [764, 10] width 17 height 14
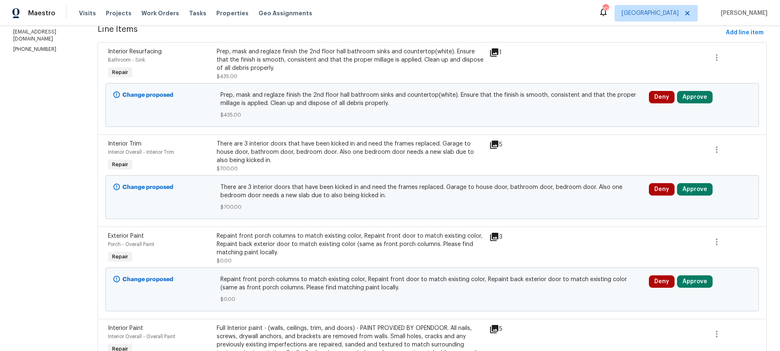
click at [418, 145] on div "There are 3 interior doors that have been kicked in and need the frames replace…" at bounding box center [350, 152] width 267 height 25
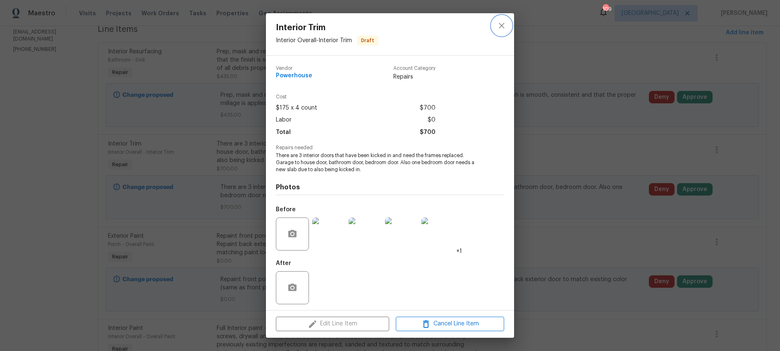
click at [503, 25] on icon "close" at bounding box center [502, 26] width 10 height 10
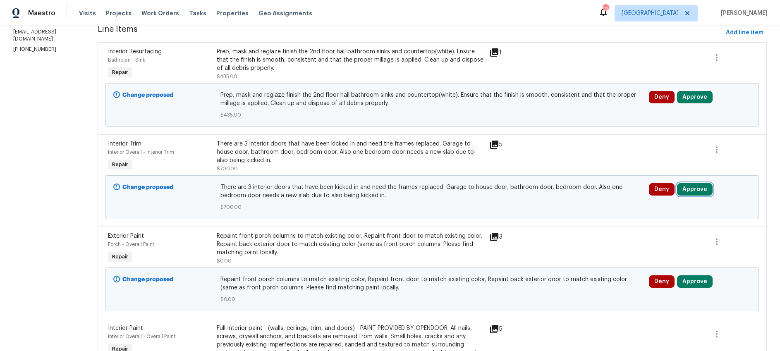
click at [707, 191] on button "Approve" at bounding box center [695, 189] width 36 height 12
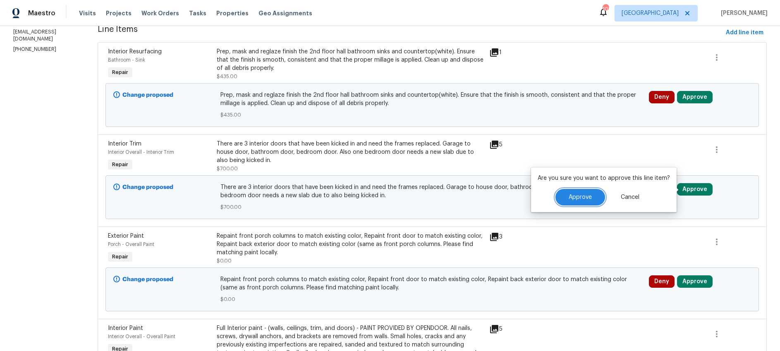
drag, startPoint x: 576, startPoint y: 198, endPoint x: 571, endPoint y: 199, distance: 5.0
click at [576, 198] on span "Approve" at bounding box center [580, 197] width 23 height 6
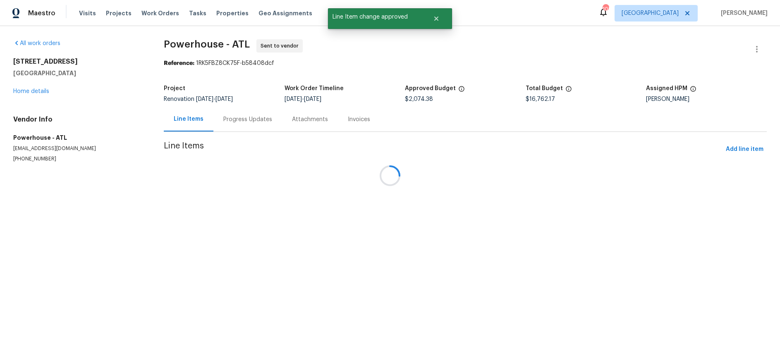
scroll to position [0, 0]
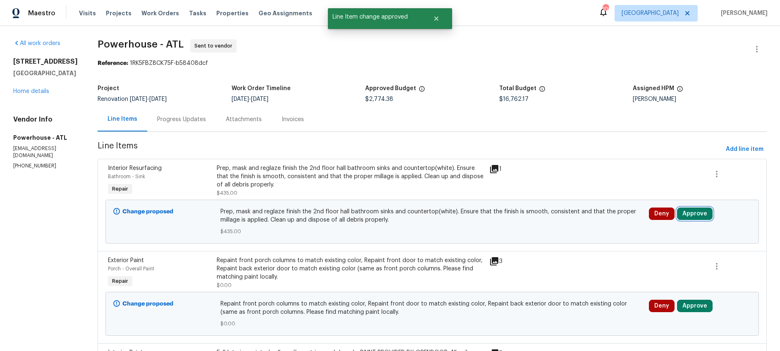
click at [702, 213] on button "Approve" at bounding box center [695, 214] width 36 height 12
click at [446, 225] on div "Prep, mask and reglaze finish the 2nd floor hall bathroom sinks and countertop(…" at bounding box center [433, 222] width 424 height 28
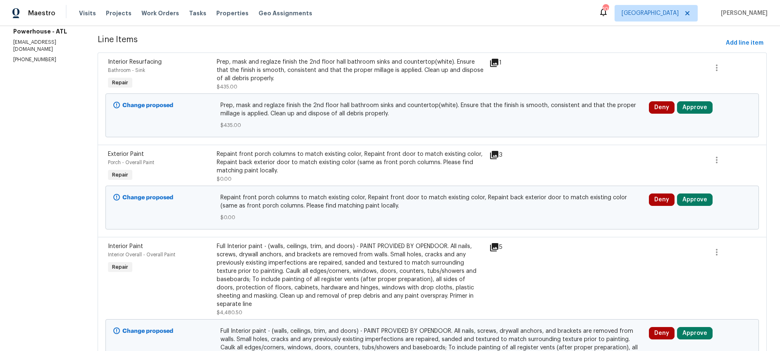
scroll to position [110, 0]
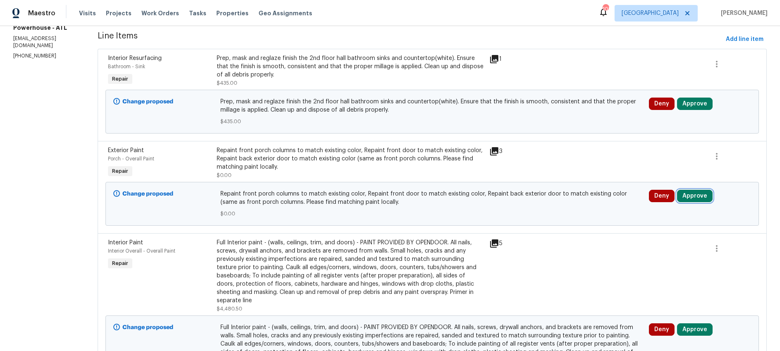
click at [703, 194] on button "Approve" at bounding box center [695, 196] width 36 height 12
click at [353, 155] on div "Repaint front porch columns to match existing color, Repaint front door to matc…" at bounding box center [350, 158] width 267 height 25
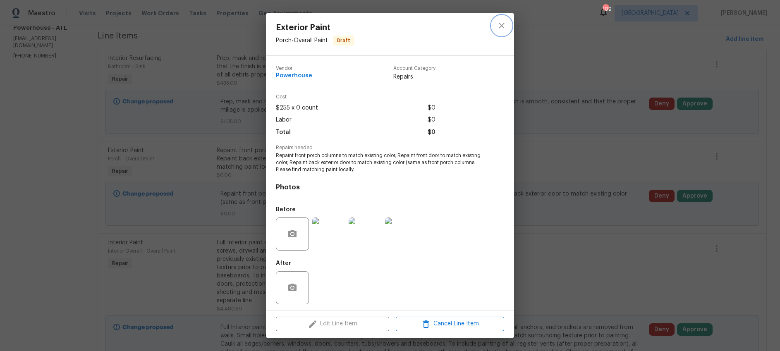
click at [503, 24] on icon "close" at bounding box center [501, 25] width 5 height 5
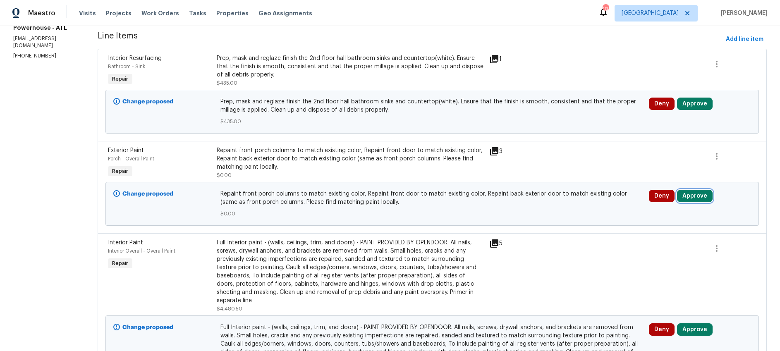
click at [700, 197] on button "Approve" at bounding box center [695, 196] width 36 height 12
click at [697, 196] on button "Approve" at bounding box center [695, 196] width 36 height 12
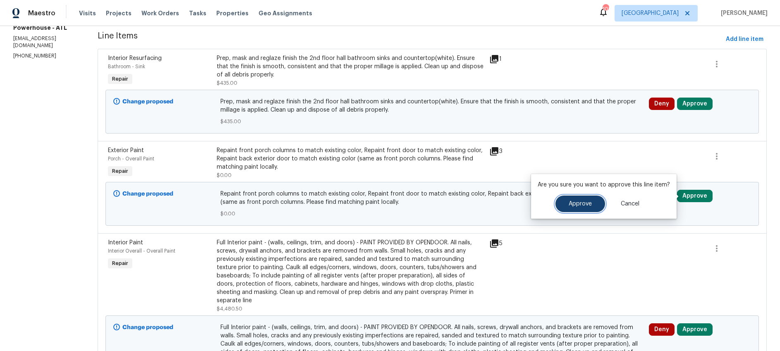
click at [590, 206] on span "Approve" at bounding box center [580, 204] width 23 height 6
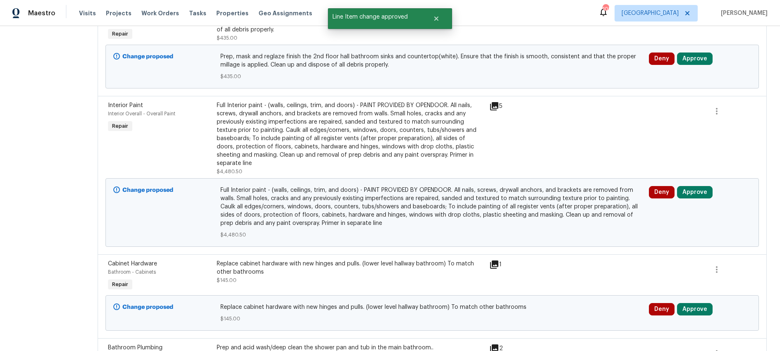
scroll to position [161, 0]
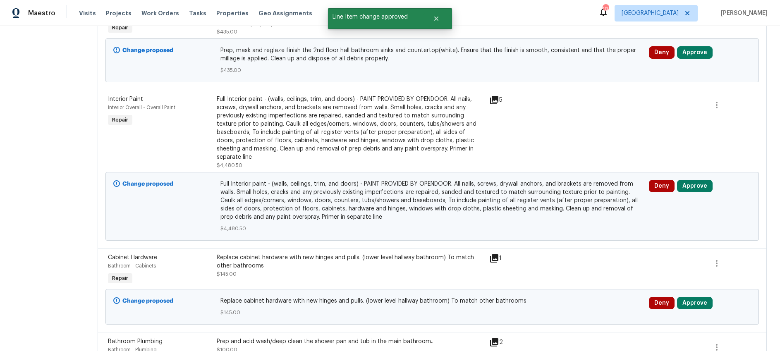
click at [386, 125] on div "Full Interior paint - (walls, ceilings, trim, and doors) - PAINT PROVIDED BY OP…" at bounding box center [350, 128] width 267 height 66
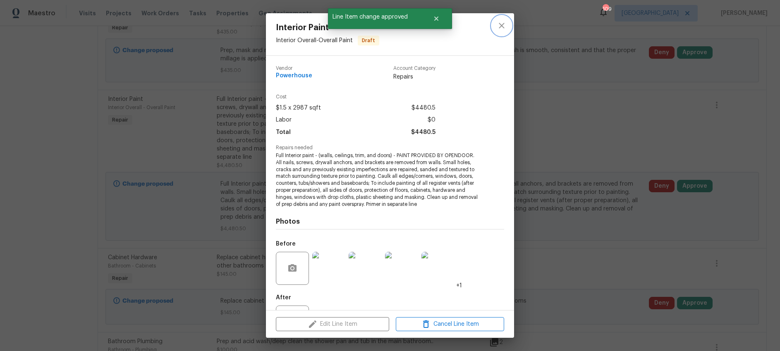
click at [503, 26] on icon "close" at bounding box center [501, 25] width 5 height 5
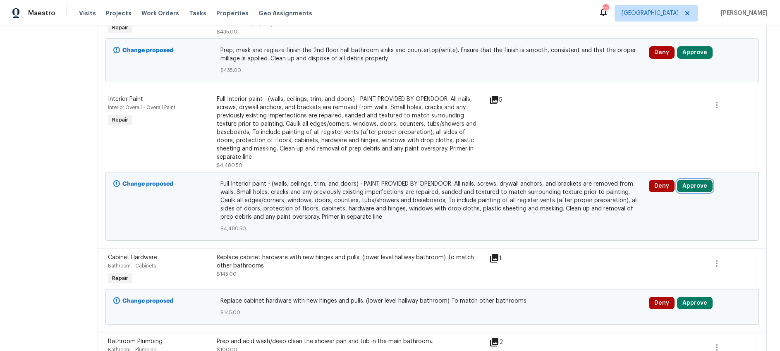
click at [707, 187] on button "Approve" at bounding box center [695, 186] width 36 height 12
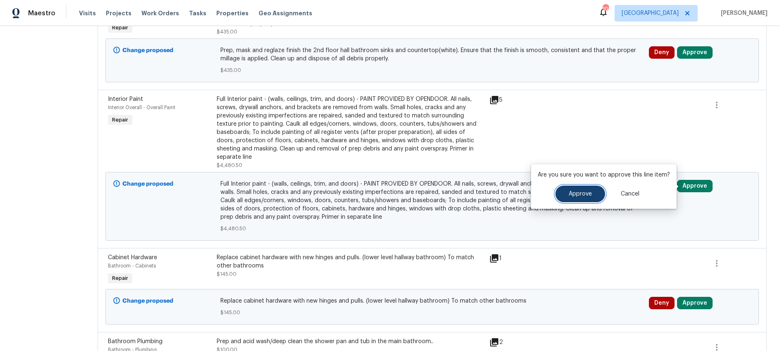
click at [564, 198] on button "Approve" at bounding box center [581, 194] width 50 height 17
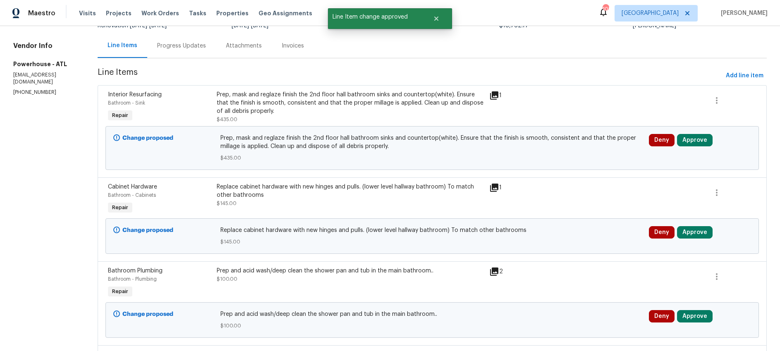
scroll to position [95, 0]
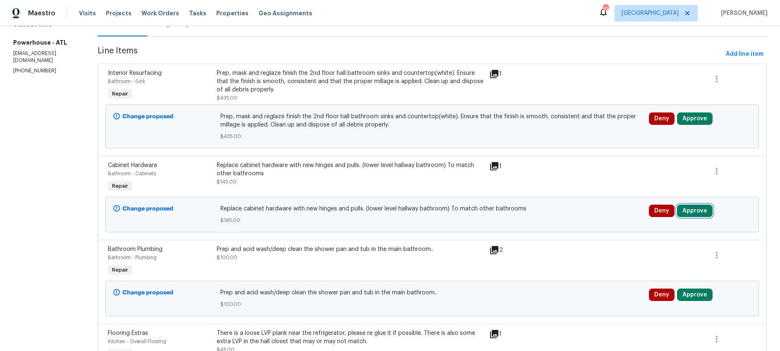
click at [698, 213] on button "Approve" at bounding box center [695, 211] width 36 height 12
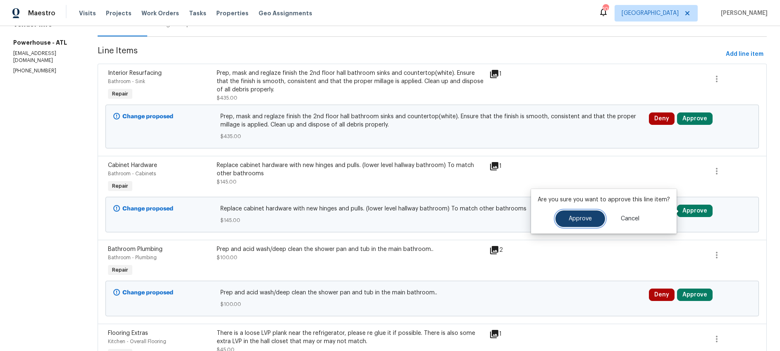
click at [576, 217] on span "Approve" at bounding box center [580, 219] width 23 height 6
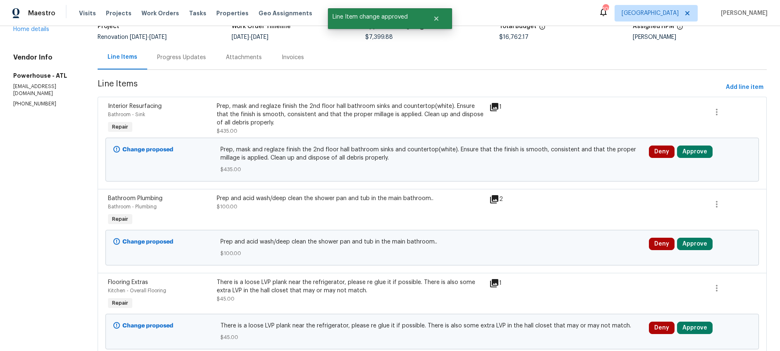
scroll to position [62, 0]
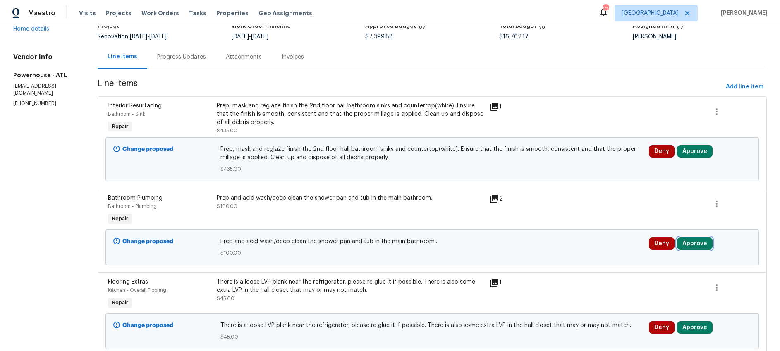
click at [701, 245] on button "Approve" at bounding box center [695, 244] width 36 height 12
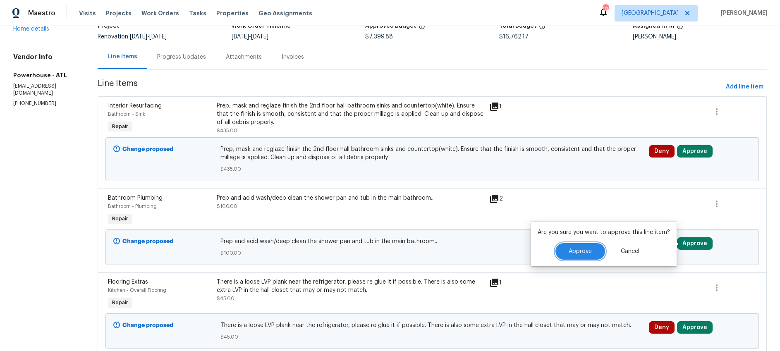
click at [583, 247] on button "Approve" at bounding box center [581, 251] width 50 height 17
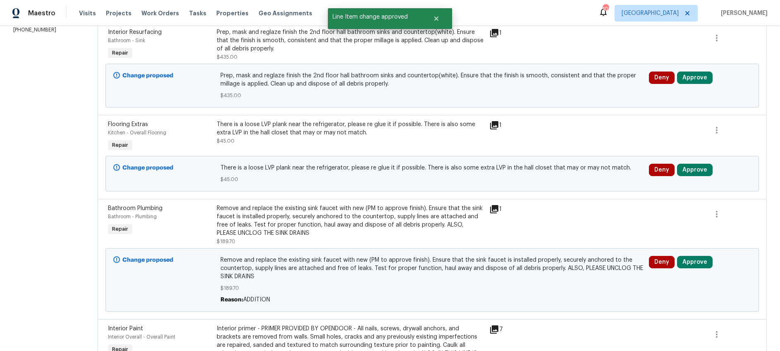
scroll to position [144, 0]
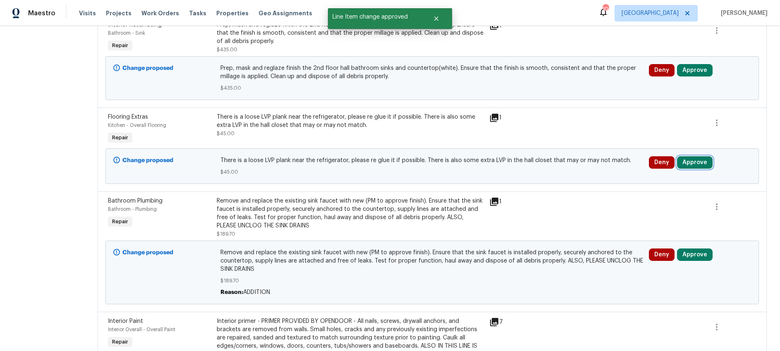
click at [706, 164] on button "Approve" at bounding box center [695, 162] width 36 height 12
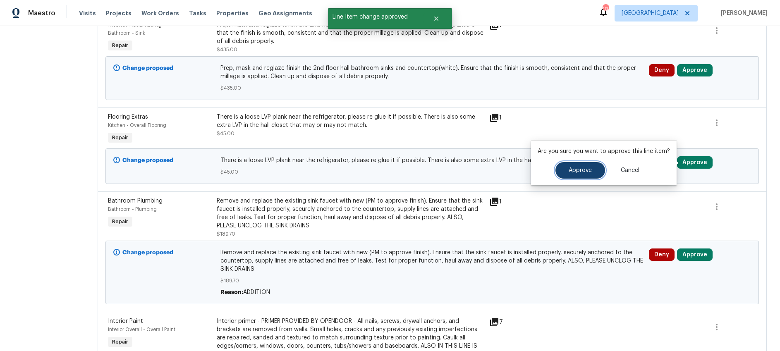
click at [578, 170] on span "Approve" at bounding box center [580, 171] width 23 height 6
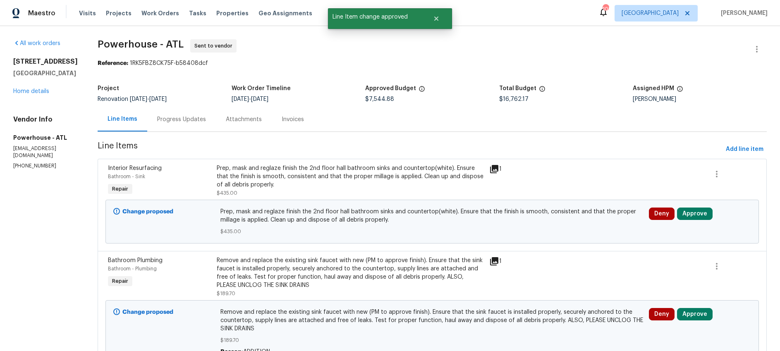
scroll to position [143, 0]
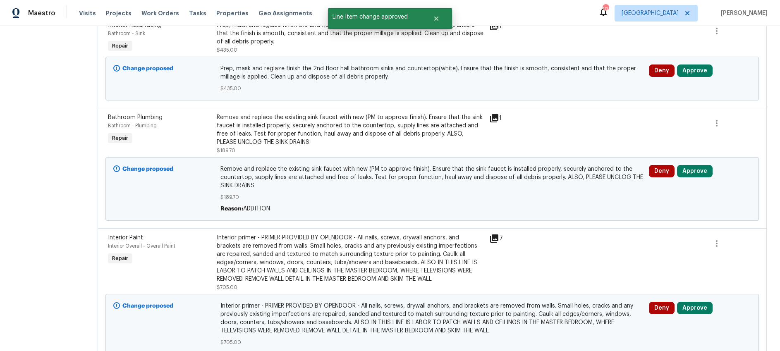
click at [444, 135] on div "Remove and replace the existing sink faucet with new (PM to approve finish). En…" at bounding box center [350, 129] width 267 height 33
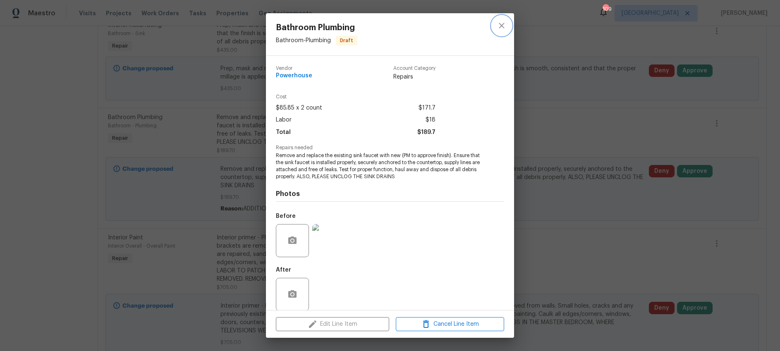
click at [501, 26] on icon "close" at bounding box center [501, 25] width 5 height 5
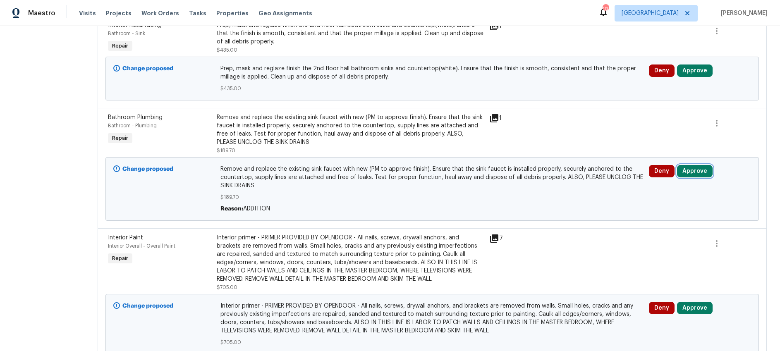
click at [703, 169] on button "Approve" at bounding box center [695, 171] width 36 height 12
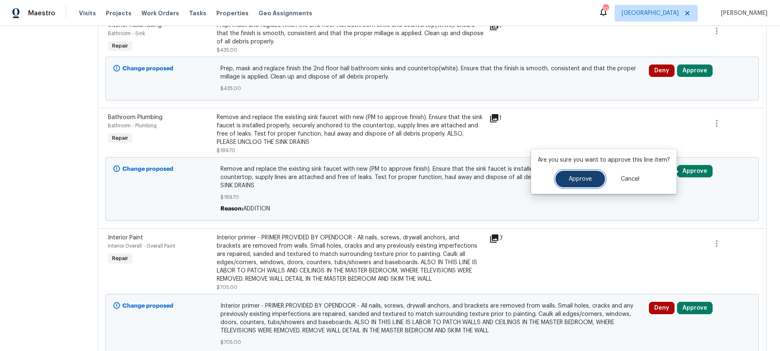
click at [597, 178] on button "Approve" at bounding box center [581, 179] width 50 height 17
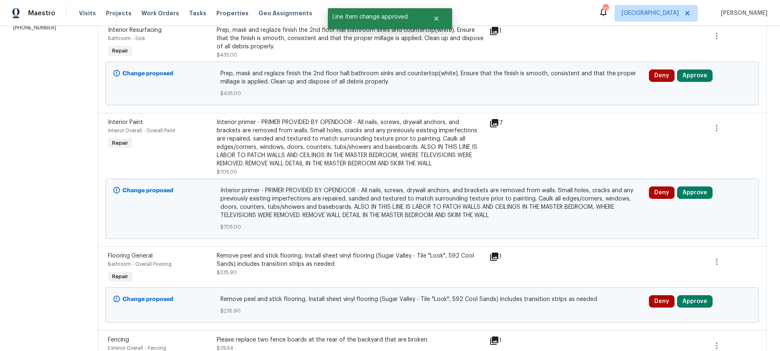
scroll to position [137, 0]
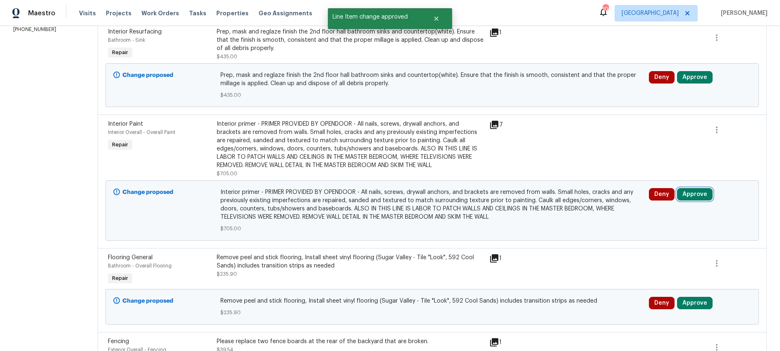
click at [706, 201] on button "Approve" at bounding box center [695, 194] width 36 height 12
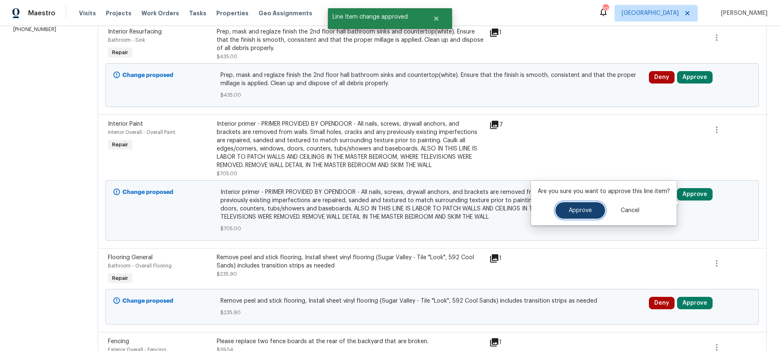
click at [583, 208] on span "Approve" at bounding box center [580, 211] width 23 height 6
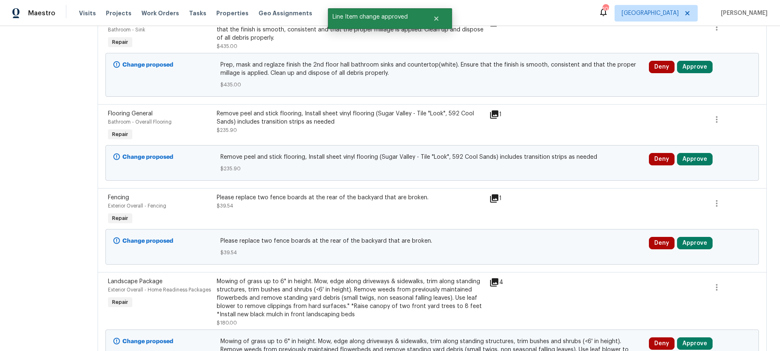
scroll to position [116, 0]
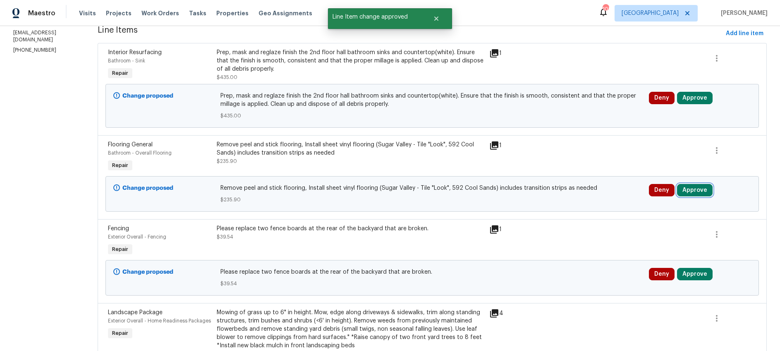
click at [700, 189] on button "Approve" at bounding box center [695, 190] width 36 height 12
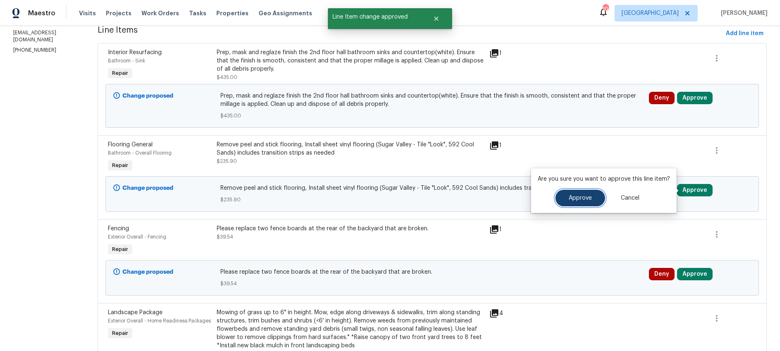
click at [591, 193] on button "Approve" at bounding box center [581, 198] width 50 height 17
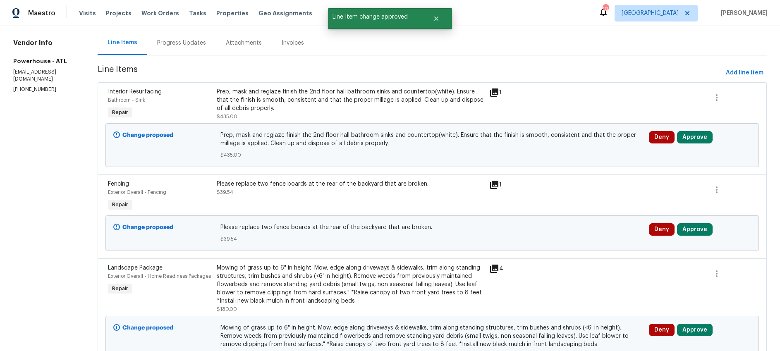
scroll to position [86, 0]
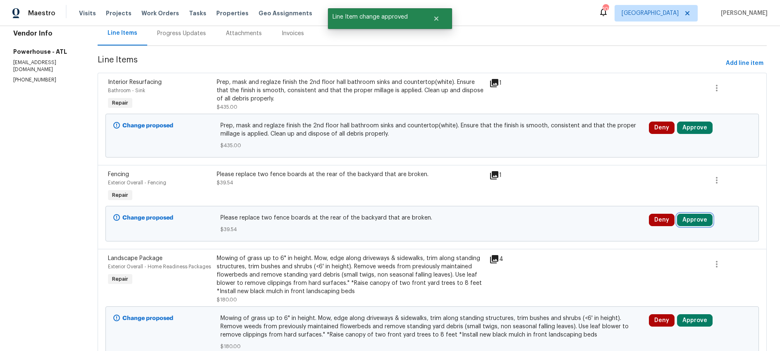
drag, startPoint x: 703, startPoint y: 221, endPoint x: 678, endPoint y: 221, distance: 25.7
click at [703, 221] on button "Approve" at bounding box center [695, 220] width 36 height 12
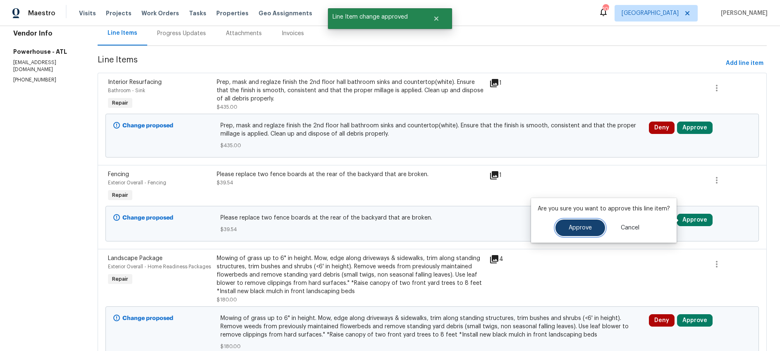
click at [578, 227] on span "Approve" at bounding box center [580, 228] width 23 height 6
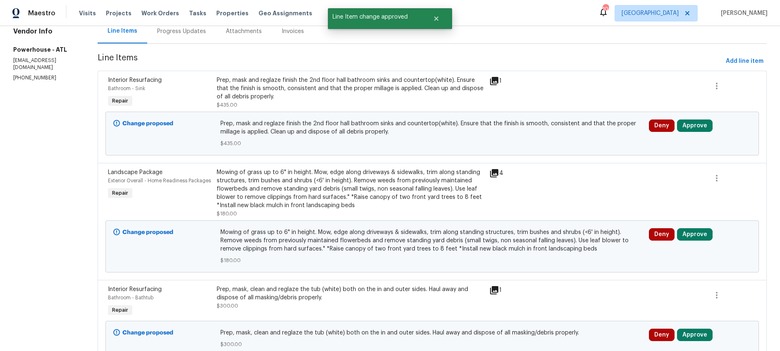
scroll to position [135, 0]
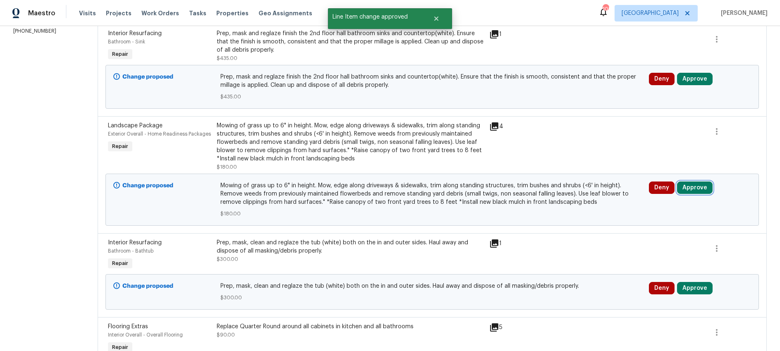
drag, startPoint x: 703, startPoint y: 191, endPoint x: 682, endPoint y: 191, distance: 21.1
click at [703, 191] on button "Approve" at bounding box center [695, 188] width 36 height 12
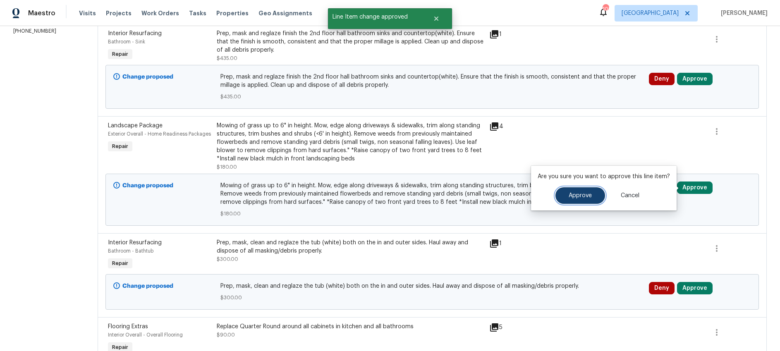
click at [567, 199] on button "Approve" at bounding box center [581, 195] width 50 height 17
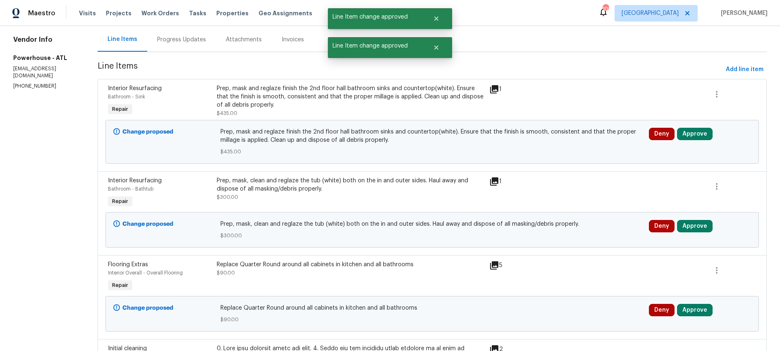
scroll to position [99, 0]
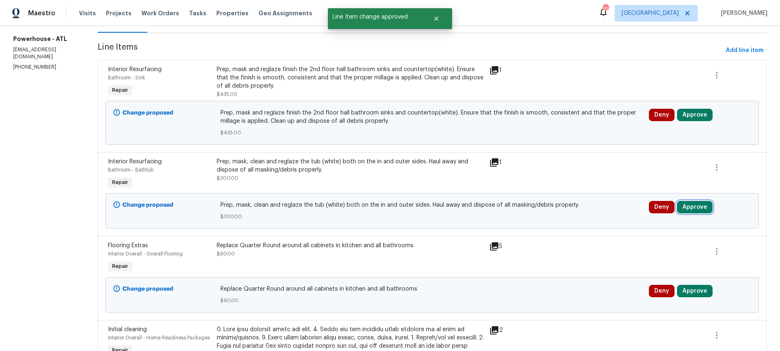
click at [701, 206] on button "Approve" at bounding box center [695, 207] width 36 height 12
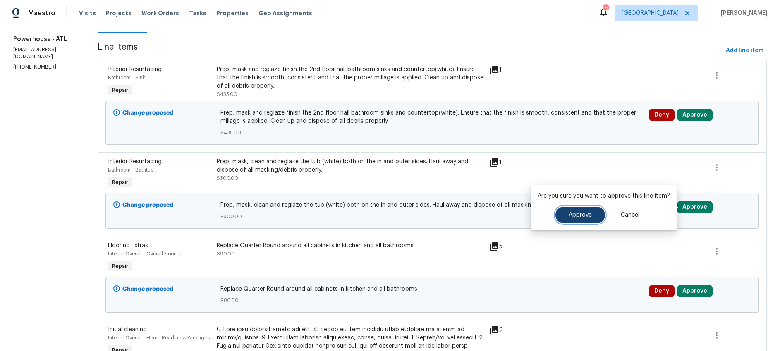
click at [586, 213] on span "Approve" at bounding box center [580, 215] width 23 height 6
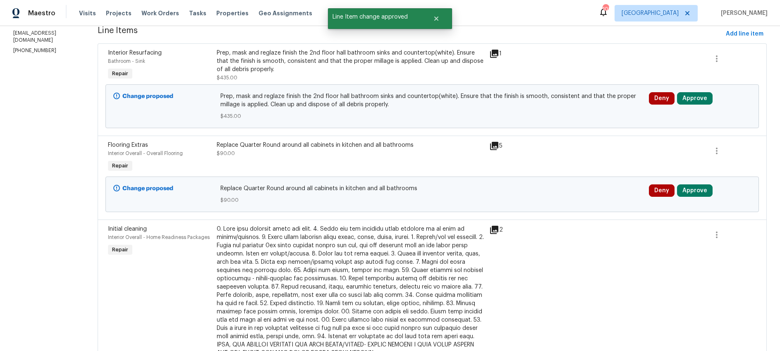
scroll to position [114, 0]
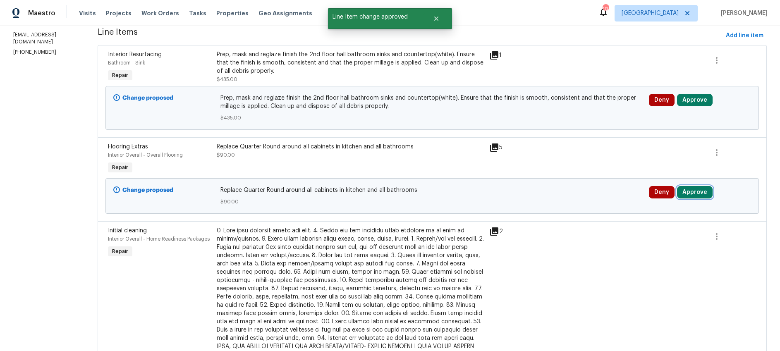
click at [703, 189] on button "Approve" at bounding box center [695, 192] width 36 height 12
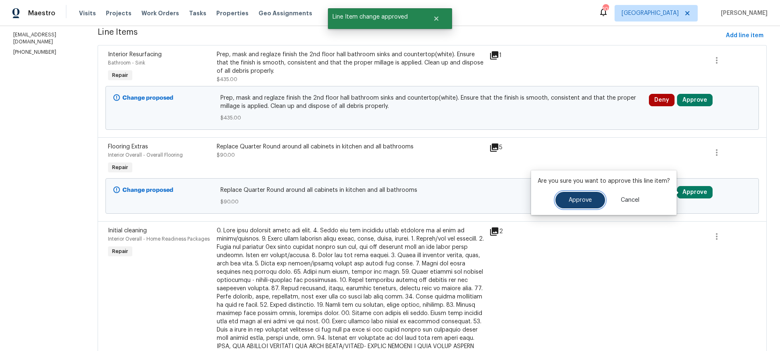
click at [583, 199] on span "Approve" at bounding box center [580, 200] width 23 height 6
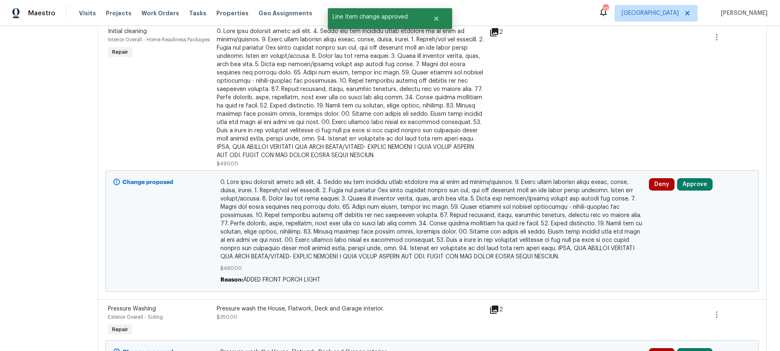
scroll to position [233, 0]
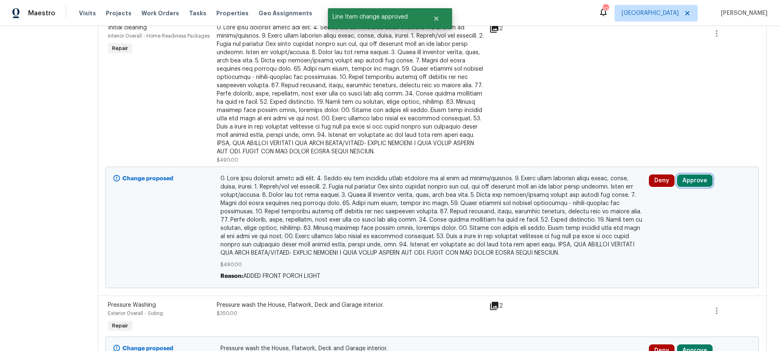
click at [706, 182] on button "Approve" at bounding box center [695, 181] width 36 height 12
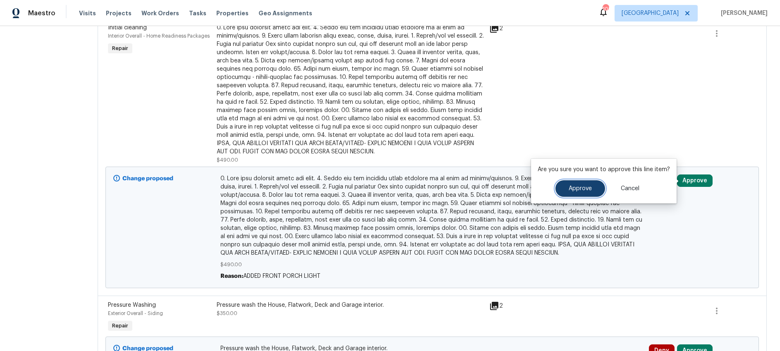
click at [586, 192] on button "Approve" at bounding box center [581, 188] width 50 height 17
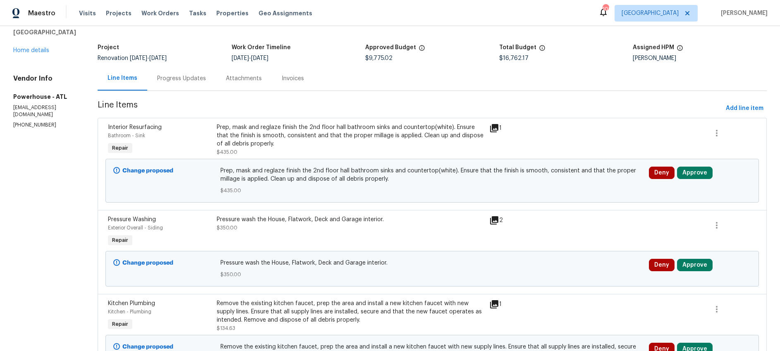
scroll to position [54, 0]
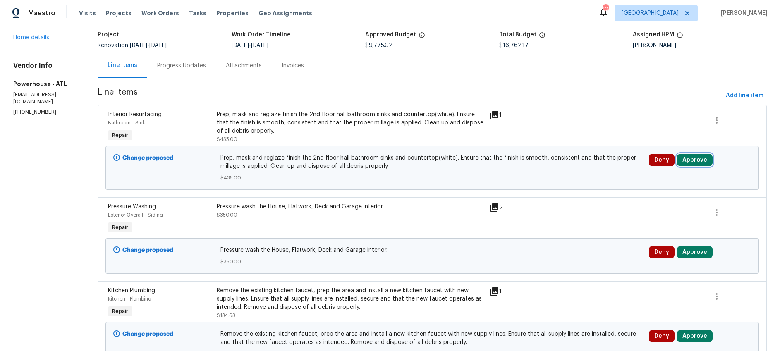
click at [709, 162] on button "Approve" at bounding box center [695, 160] width 36 height 12
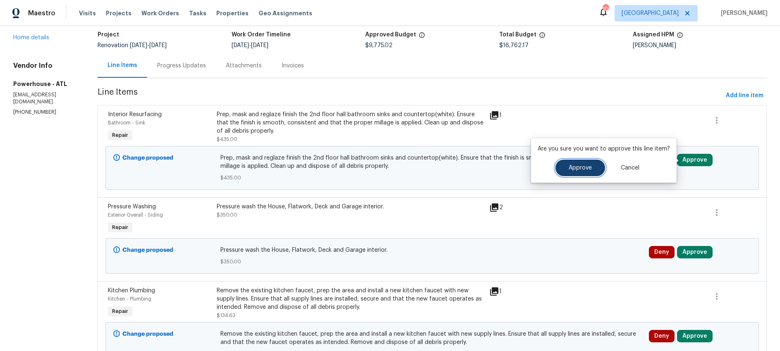
click at [589, 170] on span "Approve" at bounding box center [580, 168] width 23 height 6
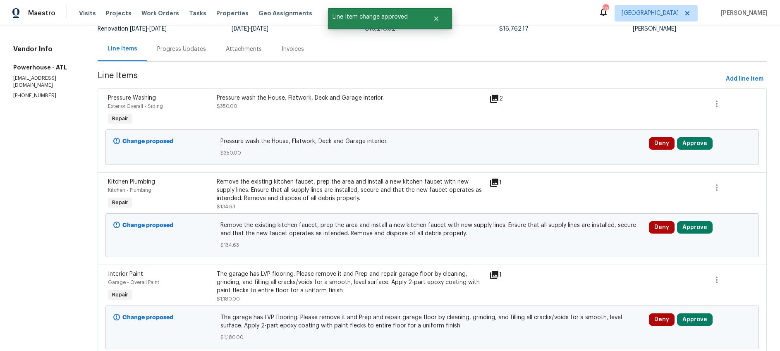
scroll to position [77, 0]
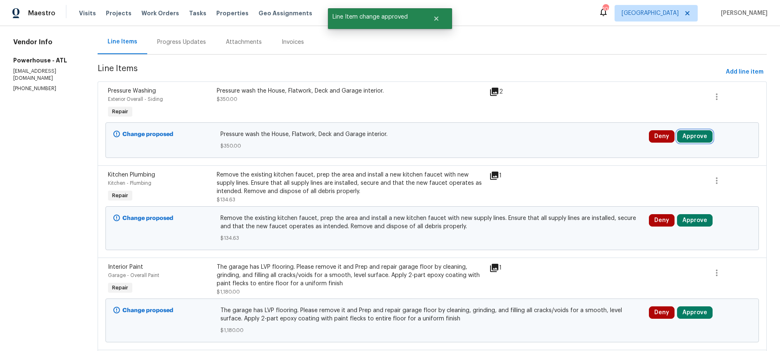
click at [702, 136] on button "Approve" at bounding box center [695, 136] width 36 height 12
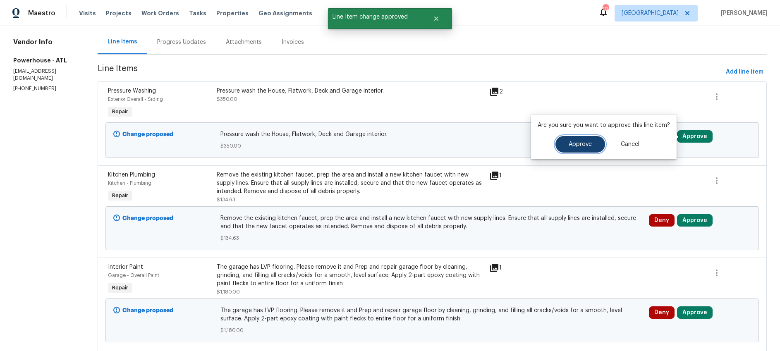
click at [582, 146] on span "Approve" at bounding box center [580, 145] width 23 height 6
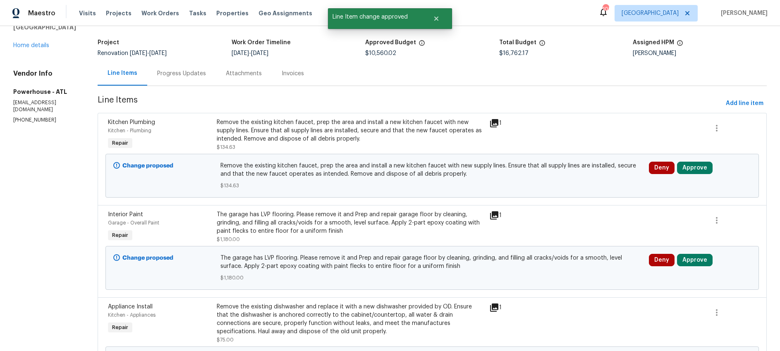
scroll to position [57, 0]
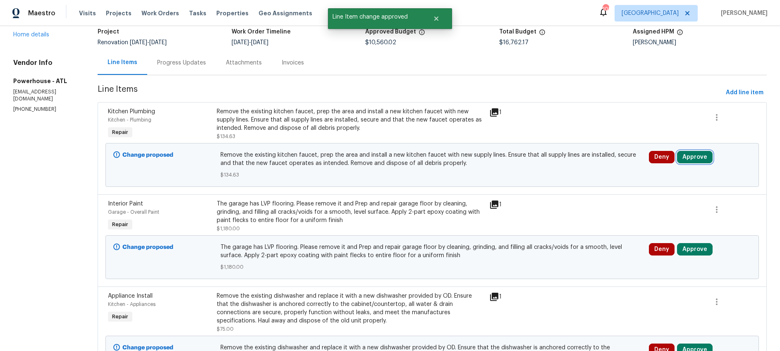
click at [701, 159] on button "Approve" at bounding box center [695, 157] width 36 height 12
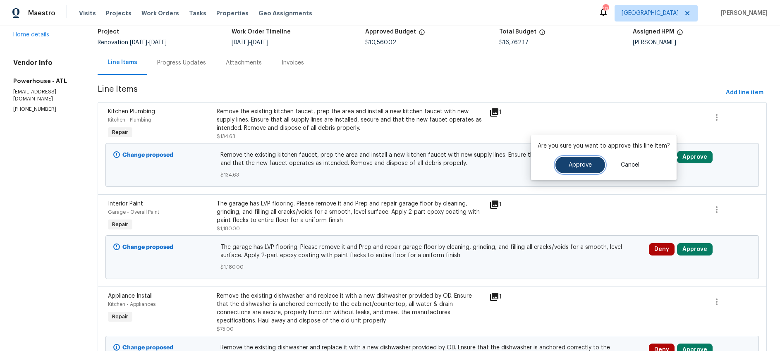
click at [573, 165] on span "Approve" at bounding box center [580, 165] width 23 height 6
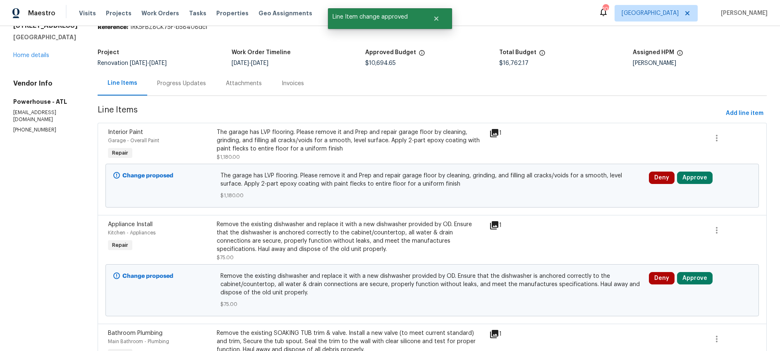
scroll to position [46, 0]
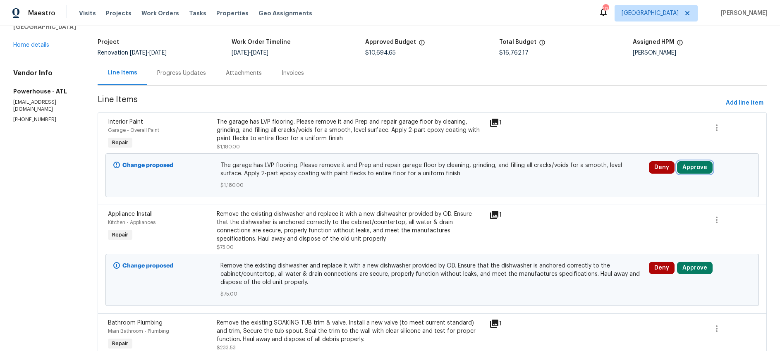
click at [703, 171] on button "Approve" at bounding box center [695, 167] width 36 height 12
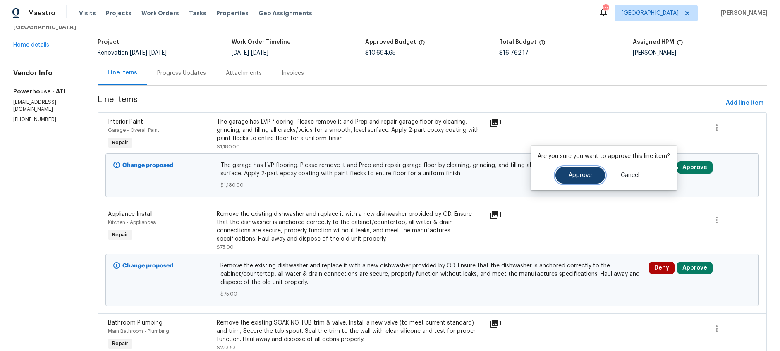
click at [574, 175] on span "Approve" at bounding box center [580, 176] width 23 height 6
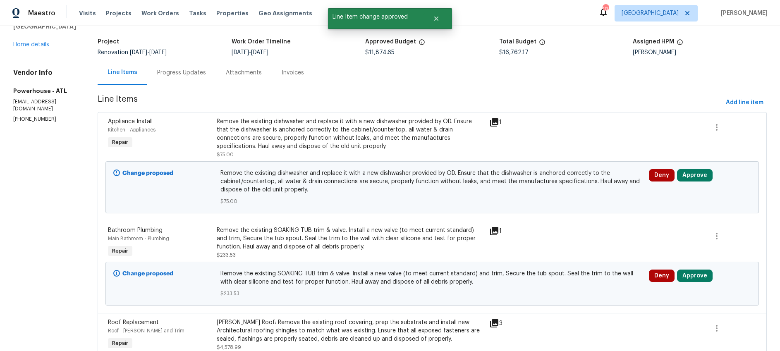
scroll to position [46, 0]
click at [702, 177] on button "Approve" at bounding box center [695, 176] width 36 height 12
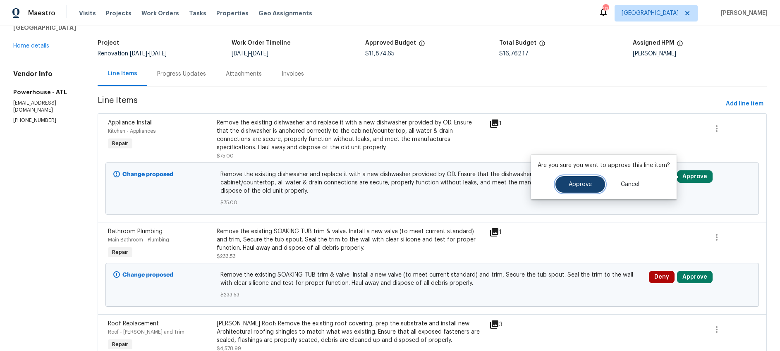
click at [576, 185] on span "Approve" at bounding box center [580, 185] width 23 height 6
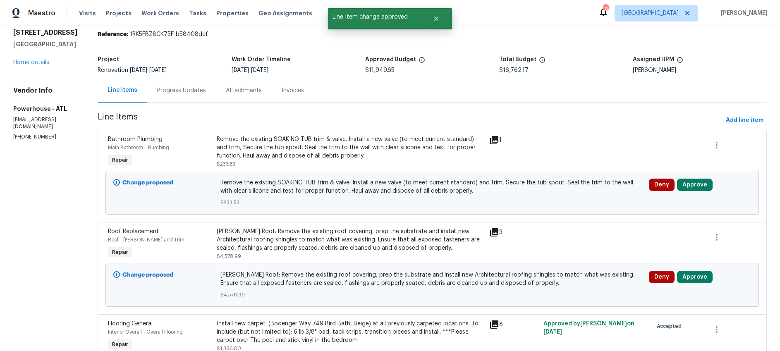
scroll to position [66, 0]
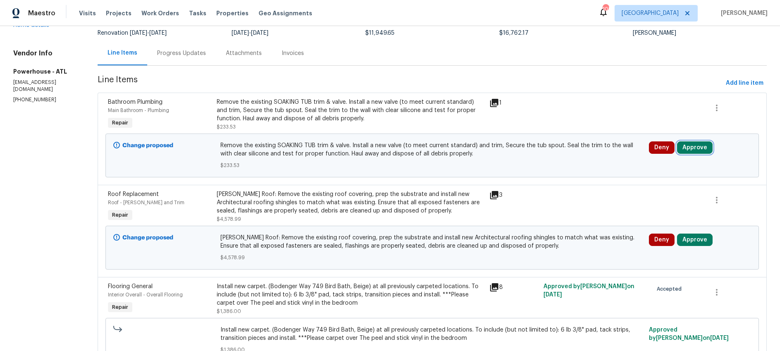
drag, startPoint x: 696, startPoint y: 148, endPoint x: 679, endPoint y: 152, distance: 17.8
click at [696, 148] on button "Approve" at bounding box center [695, 148] width 36 height 12
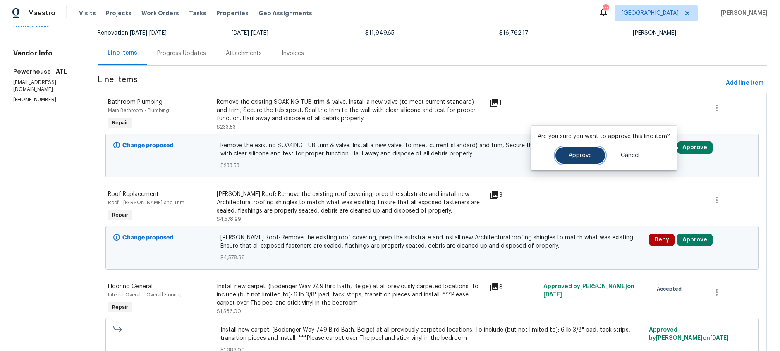
click at [585, 157] on span "Approve" at bounding box center [580, 156] width 23 height 6
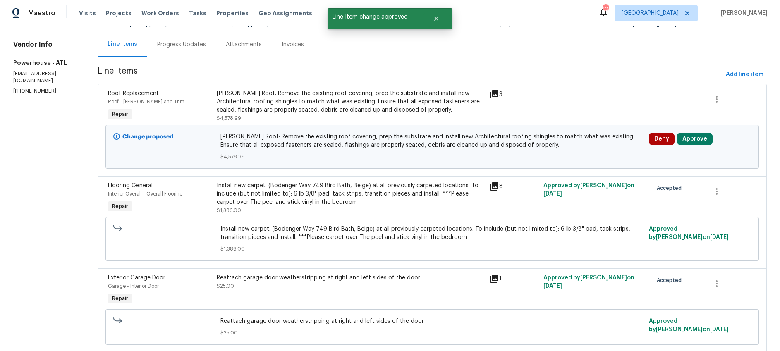
scroll to position [83, 0]
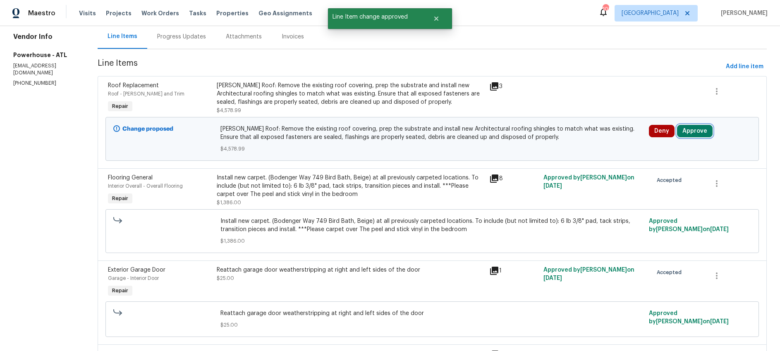
click at [713, 133] on button "Approve" at bounding box center [695, 131] width 36 height 12
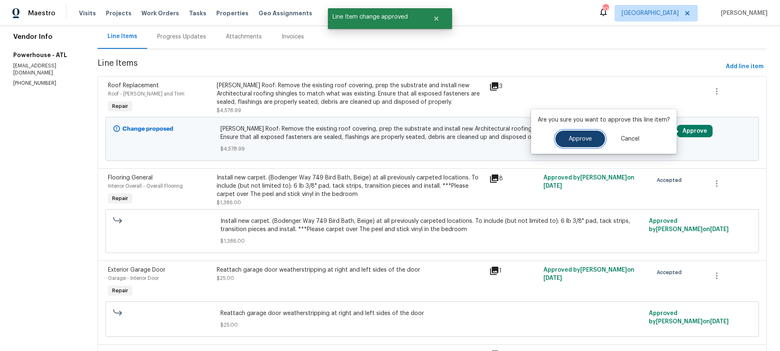
click at [581, 142] on span "Approve" at bounding box center [580, 139] width 23 height 6
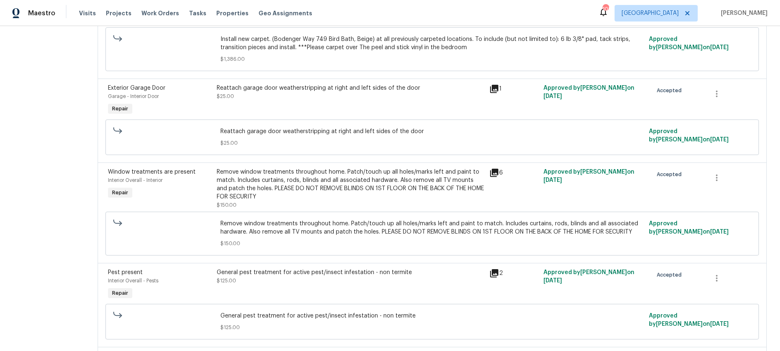
scroll to position [0, 0]
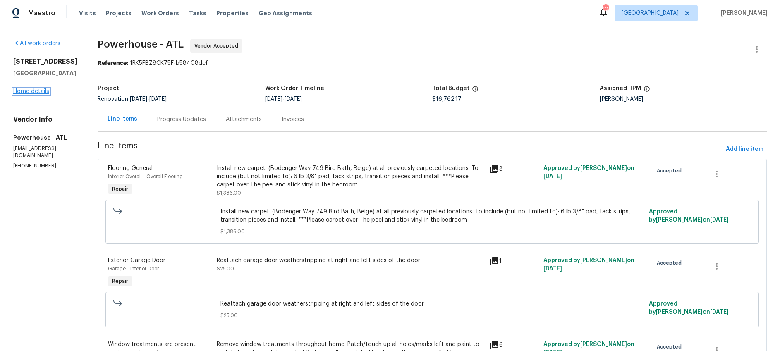
click at [33, 93] on link "Home details" at bounding box center [31, 92] width 36 height 6
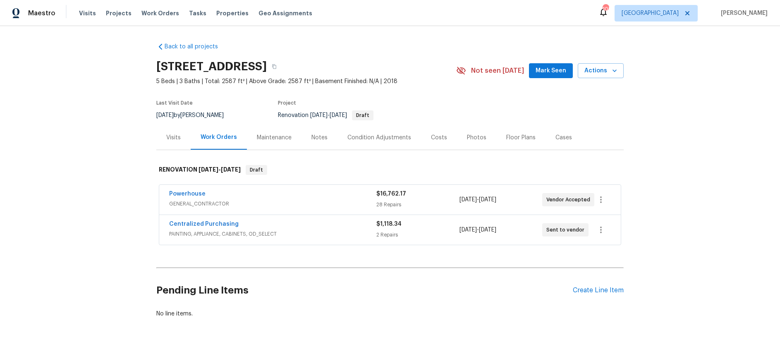
click at [240, 228] on div "Centralized Purchasing" at bounding box center [272, 225] width 207 height 10
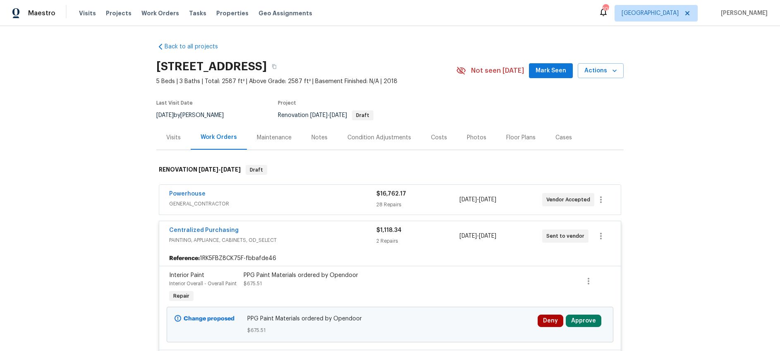
scroll to position [115, 0]
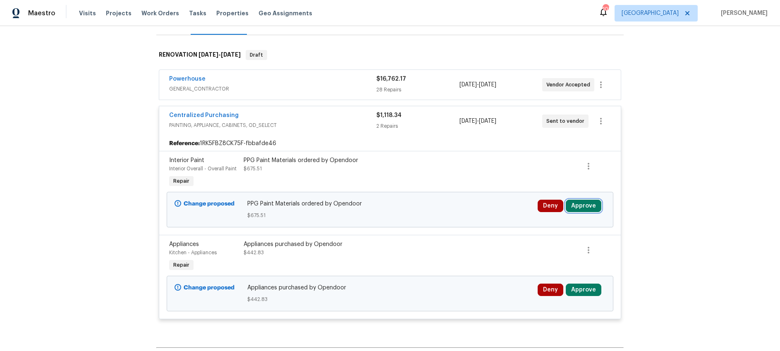
click at [596, 202] on button "Approve" at bounding box center [584, 206] width 36 height 12
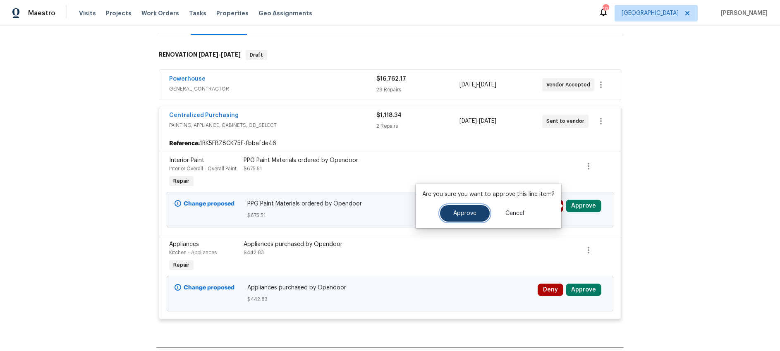
click at [453, 216] on span "Approve" at bounding box center [464, 214] width 23 height 6
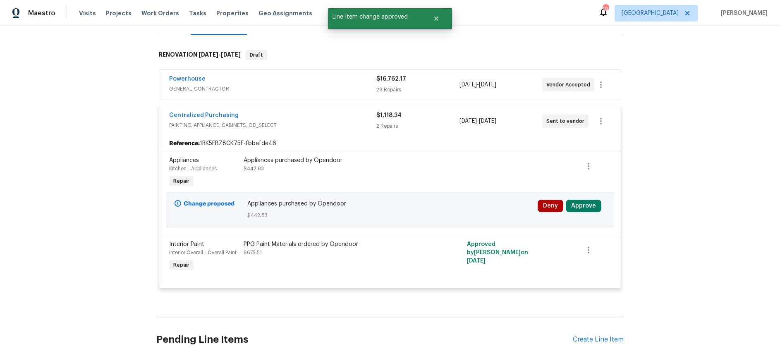
click at [584, 212] on div "Deny Approve" at bounding box center [571, 209] width 73 height 25
drag, startPoint x: 583, startPoint y: 207, endPoint x: 571, endPoint y: 207, distance: 12.8
click at [582, 207] on button "Approve" at bounding box center [584, 206] width 36 height 12
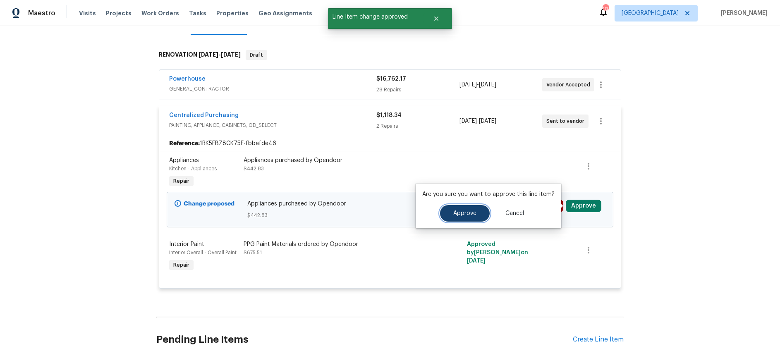
click at [474, 211] on span "Approve" at bounding box center [464, 214] width 23 height 6
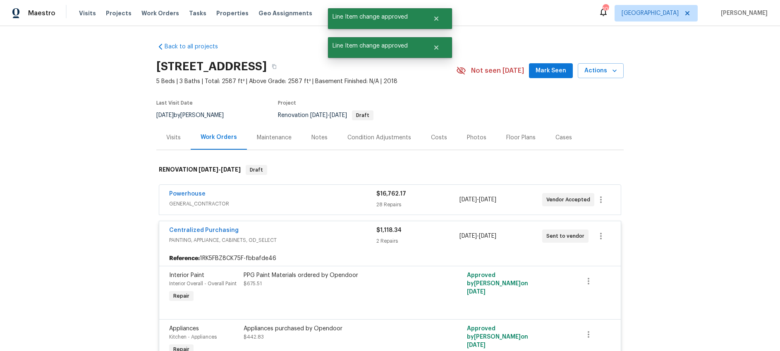
scroll to position [1, 0]
click at [267, 230] on div "Centralized Purchasing" at bounding box center [272, 230] width 207 height 10
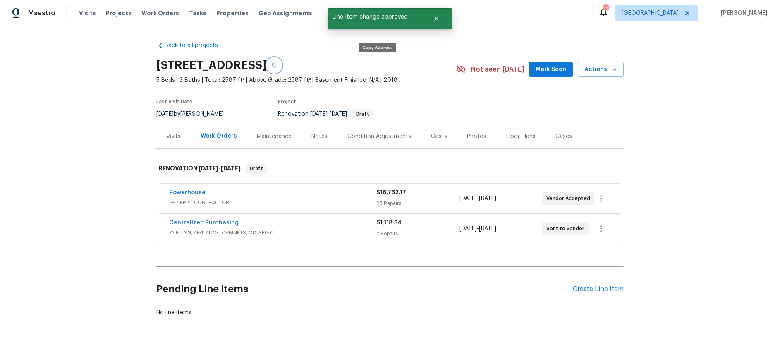
drag, startPoint x: 378, startPoint y: 66, endPoint x: 394, endPoint y: 65, distance: 16.2
click at [276, 66] on icon "button" at bounding box center [274, 65] width 4 height 5
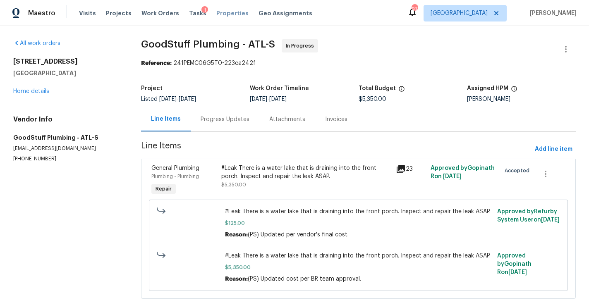
click at [223, 12] on span "Properties" at bounding box center [232, 13] width 32 height 8
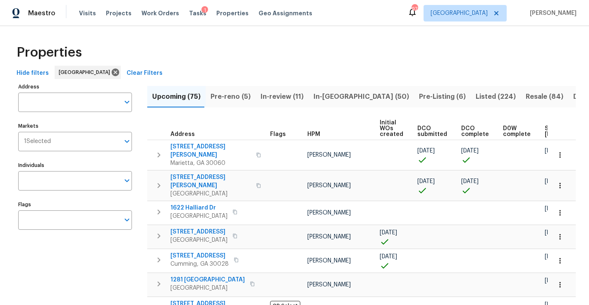
click at [53, 98] on input "Address" at bounding box center [68, 102] width 101 height 19
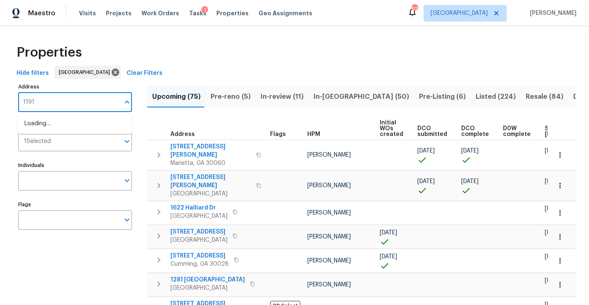
type input "11915"
click at [64, 125] on li "11915 Carriage Park Ln Duluth GA 30097" at bounding box center [75, 124] width 114 height 14
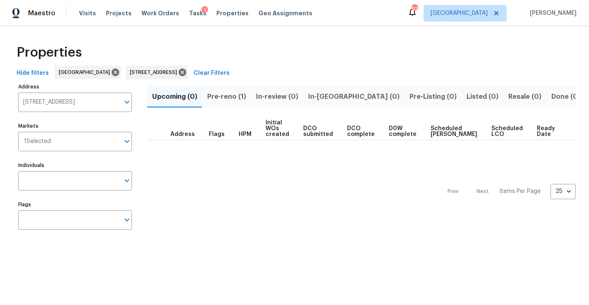
click at [217, 97] on span "Pre-reno (1)" at bounding box center [226, 97] width 39 height 12
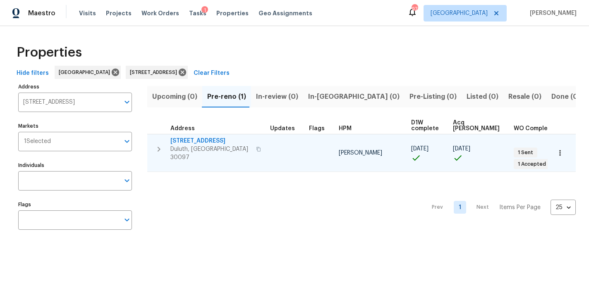
click at [214, 140] on span "11915 Carriage Park Ln" at bounding box center [210, 141] width 81 height 8
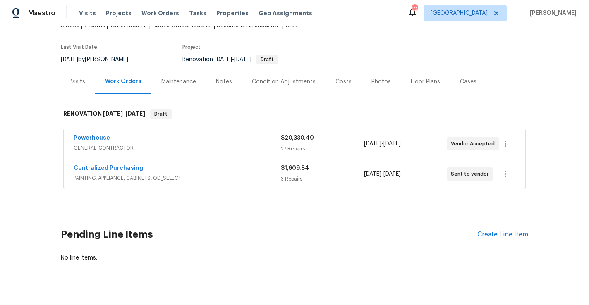
scroll to position [60, 0]
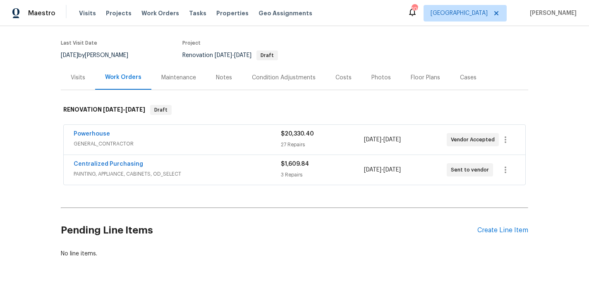
click at [189, 172] on span "PAINTING, APPLIANCE, CABINETS, OD_SELECT" at bounding box center [177, 174] width 207 height 8
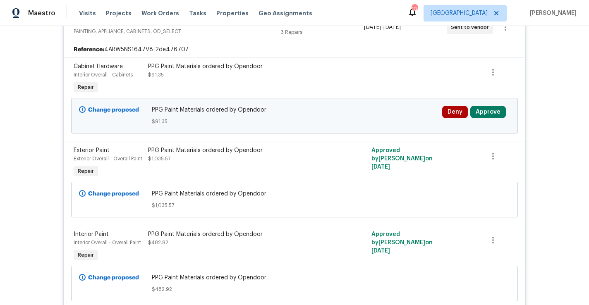
scroll to position [211, 0]
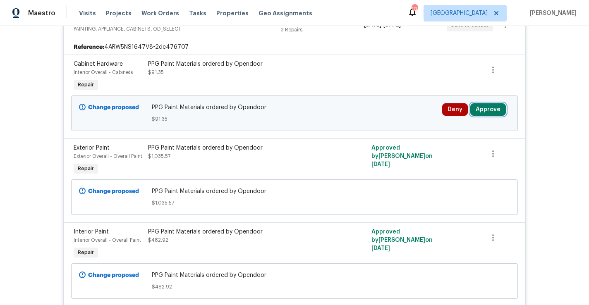
drag, startPoint x: 497, startPoint y: 110, endPoint x: 470, endPoint y: 110, distance: 26.9
click at [497, 110] on button "Approve" at bounding box center [488, 109] width 36 height 12
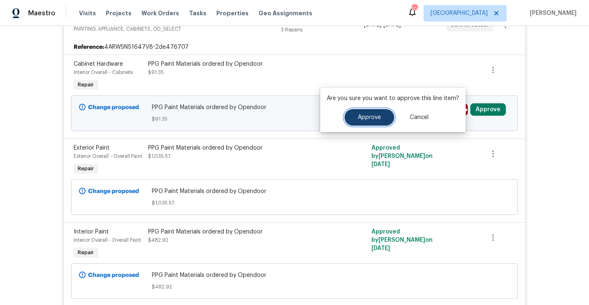
click at [377, 115] on span "Approve" at bounding box center [369, 118] width 23 height 6
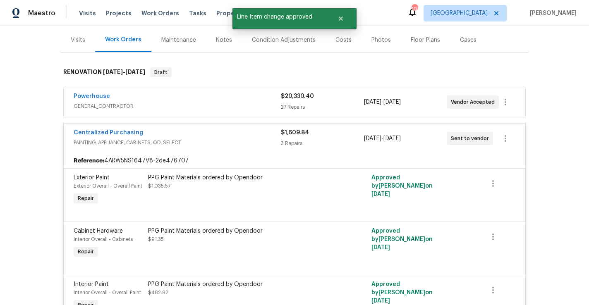
scroll to position [0, 0]
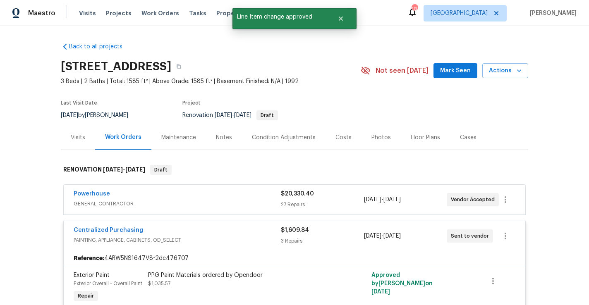
click at [342, 196] on div "$20,330.40" at bounding box center [322, 194] width 83 height 8
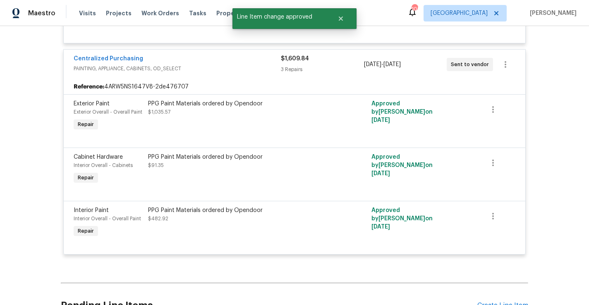
scroll to position [2209, 0]
